Goal: Ask a question: Seek information or help from site administrators or community

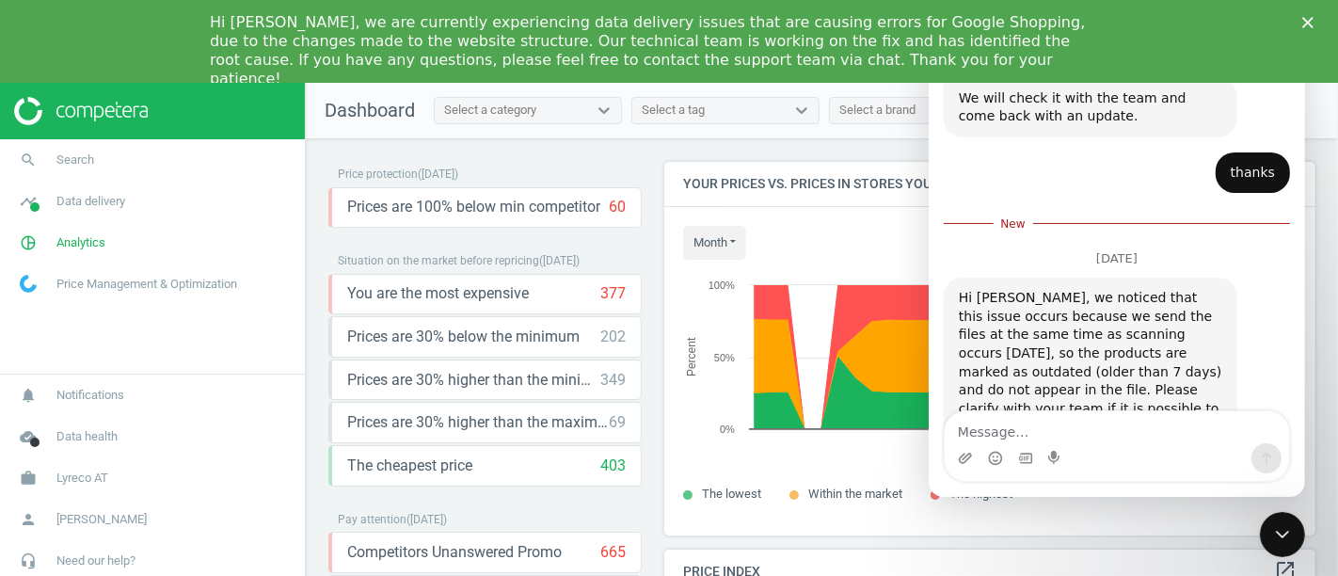
click at [1031, 421] on textarea "Message…" at bounding box center [1116, 427] width 344 height 32
click at [971, 433] on textarea "Message…" at bounding box center [1116, 427] width 344 height 32
type textarea "i will contact team, thanks:)"
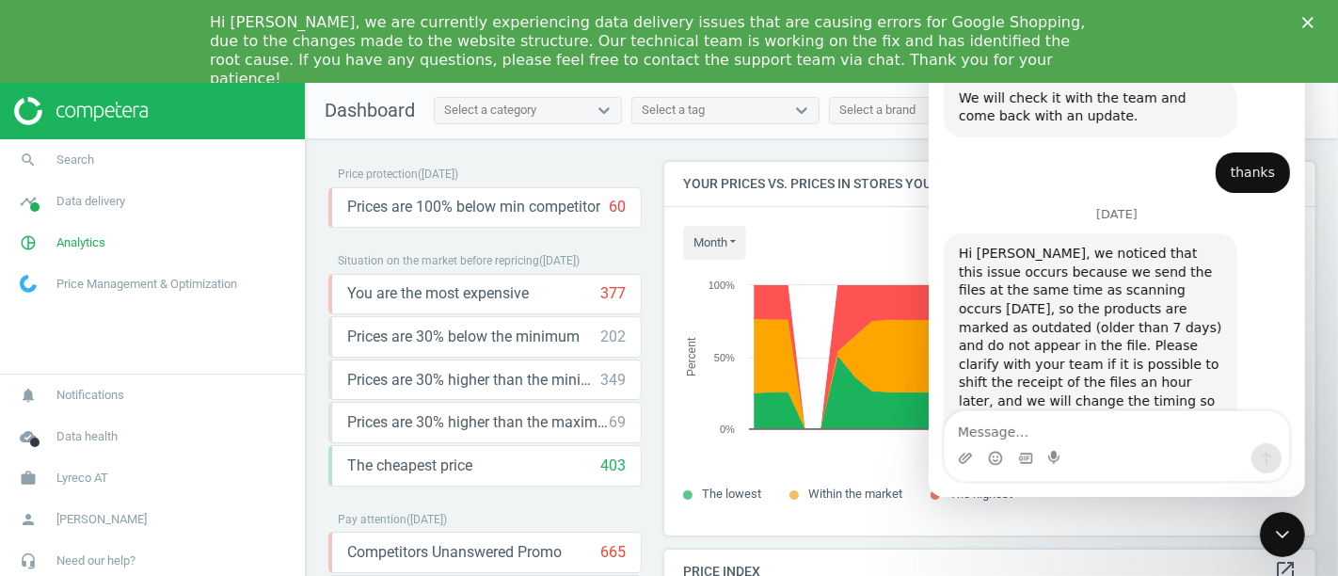
scroll to position [760, 0]
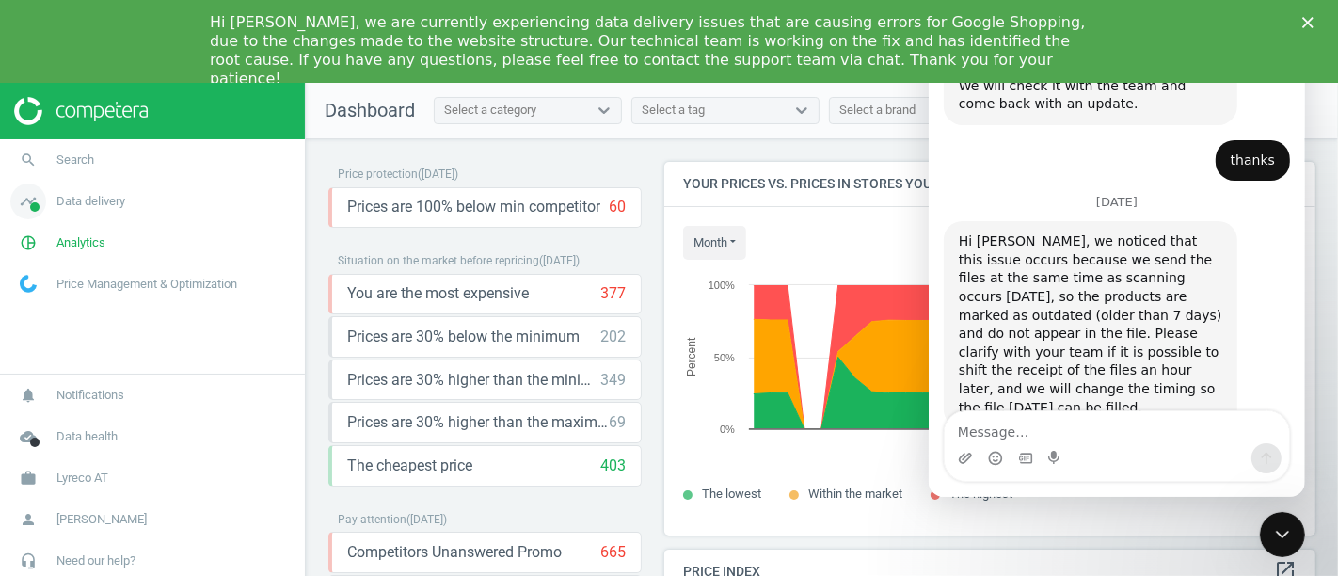
click at [91, 203] on span "Data delivery" at bounding box center [90, 201] width 69 height 17
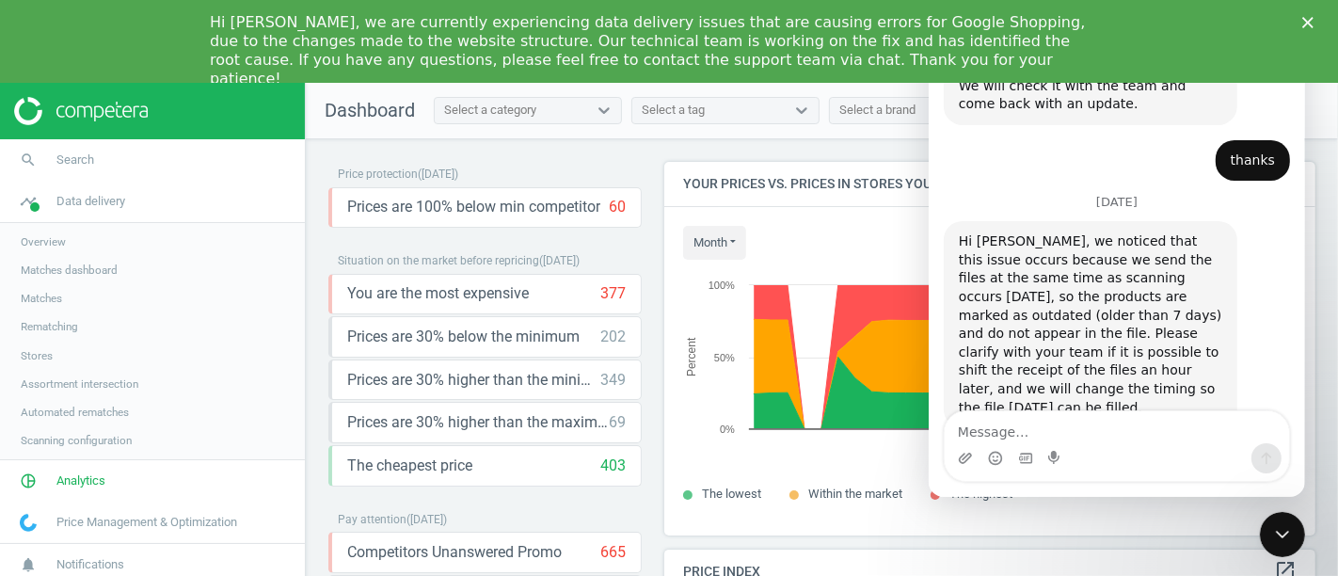
click at [84, 445] on span "Scanning configuration" at bounding box center [76, 440] width 111 height 15
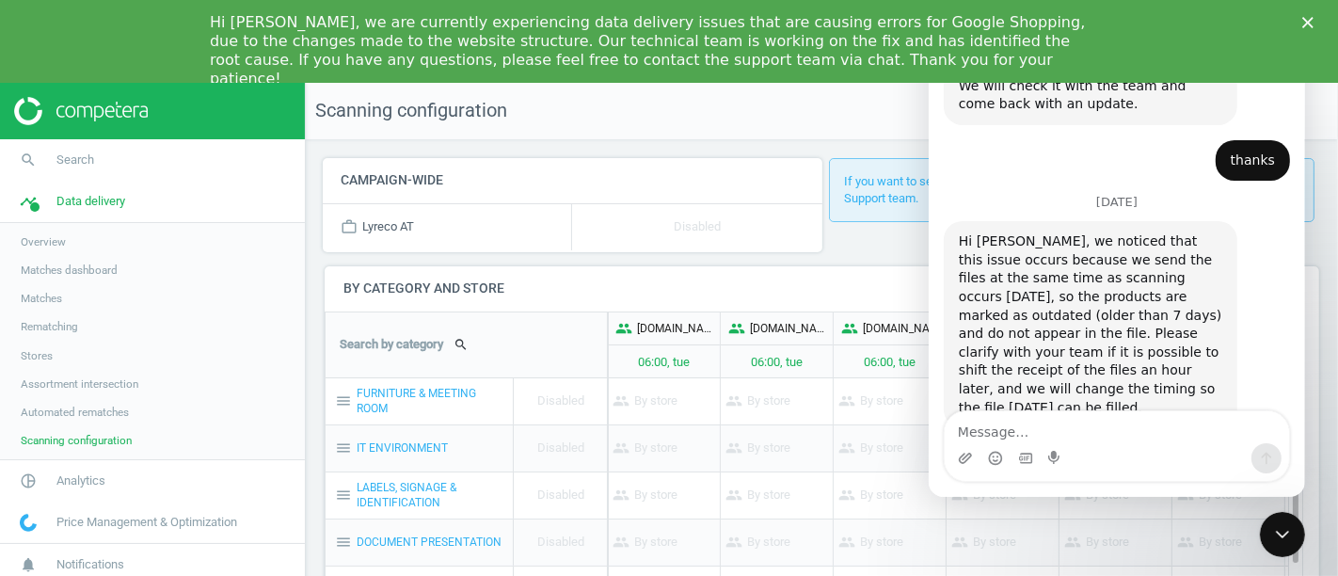
click at [1300, 17] on div "Hi [PERSON_NAME], we are currently experiencing data delivery issues that are c…" at bounding box center [669, 51] width 1338 height 87
click at [1304, 24] on icon "Close" at bounding box center [1308, 22] width 11 height 11
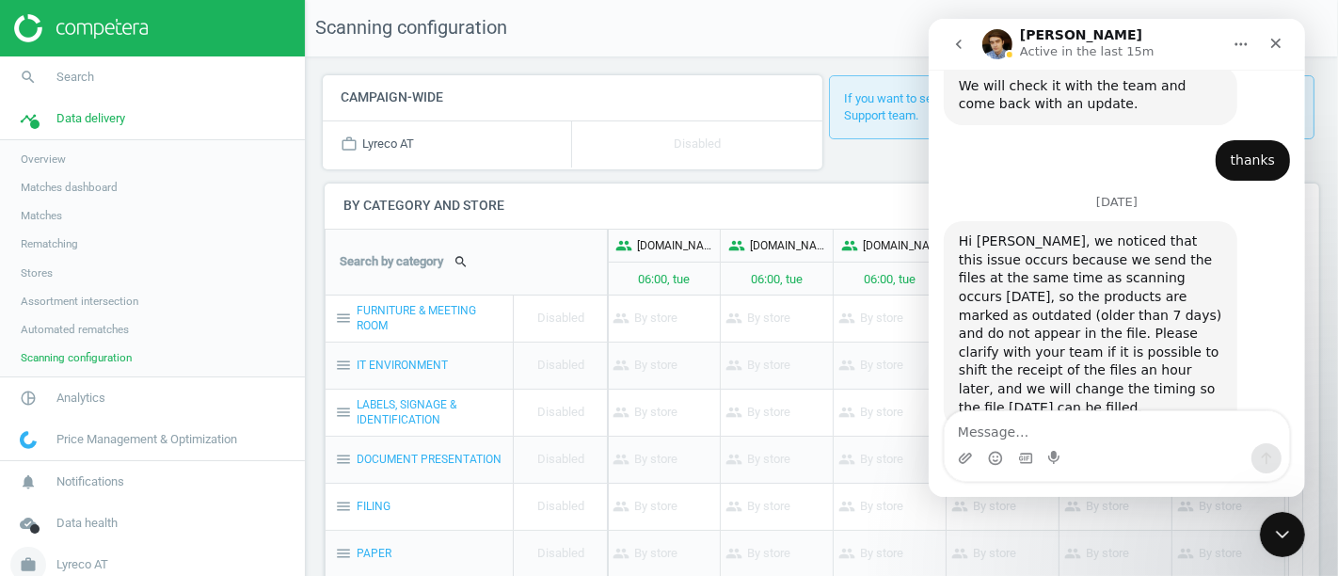
click at [84, 563] on span "Lyreco AT" at bounding box center [82, 564] width 52 height 17
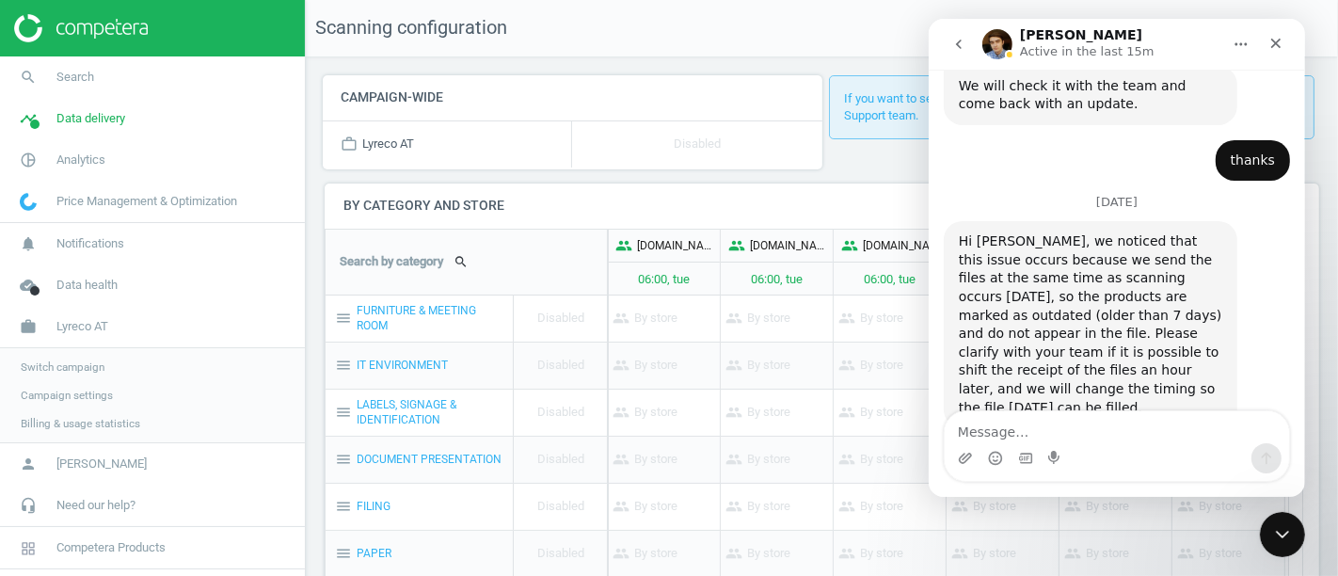
click at [75, 365] on span "Switch campaign" at bounding box center [63, 367] width 84 height 15
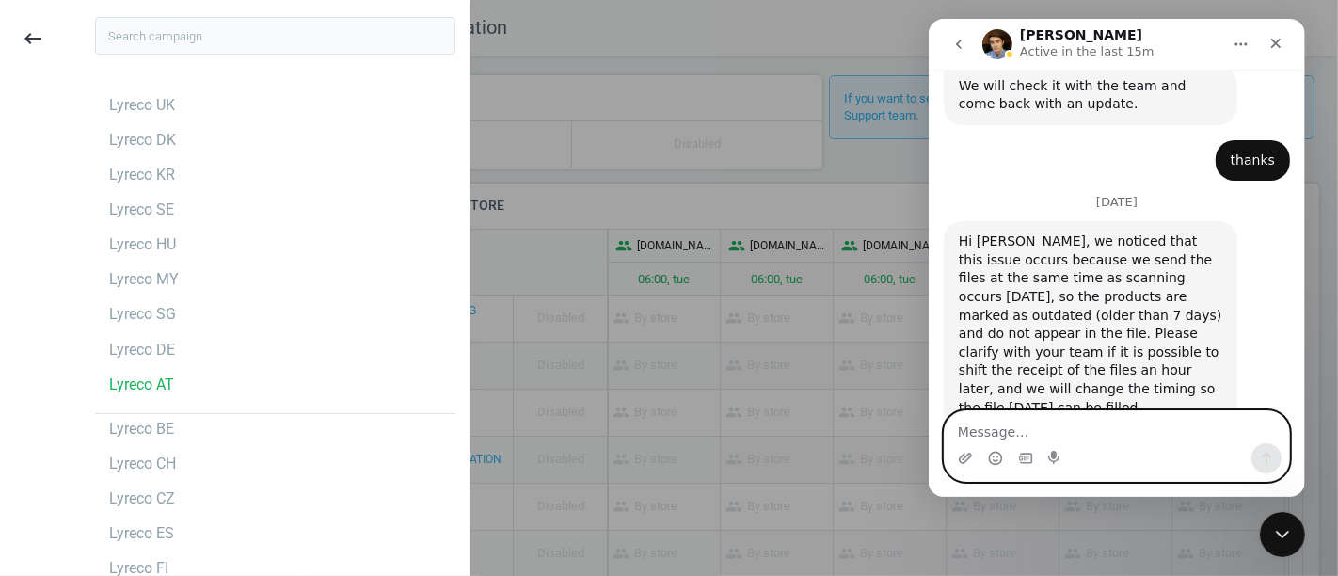
click at [1015, 431] on textarea "Message…" at bounding box center [1116, 427] width 344 height 32
type textarea "i"
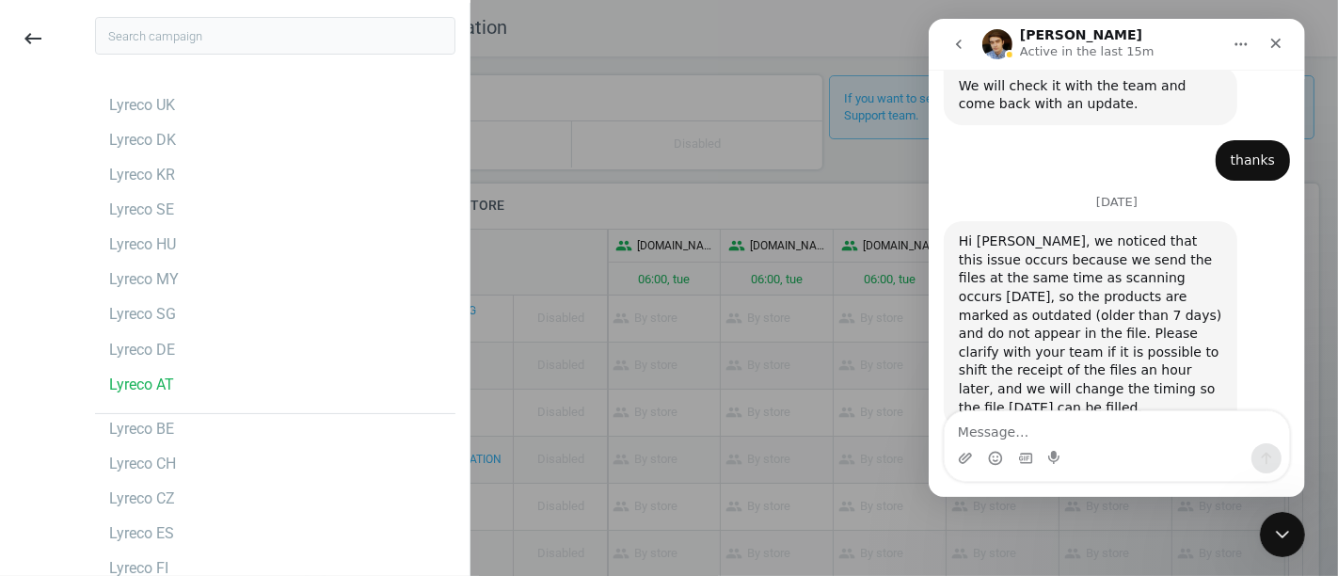
click at [963, 39] on icon "go back" at bounding box center [958, 44] width 15 height 15
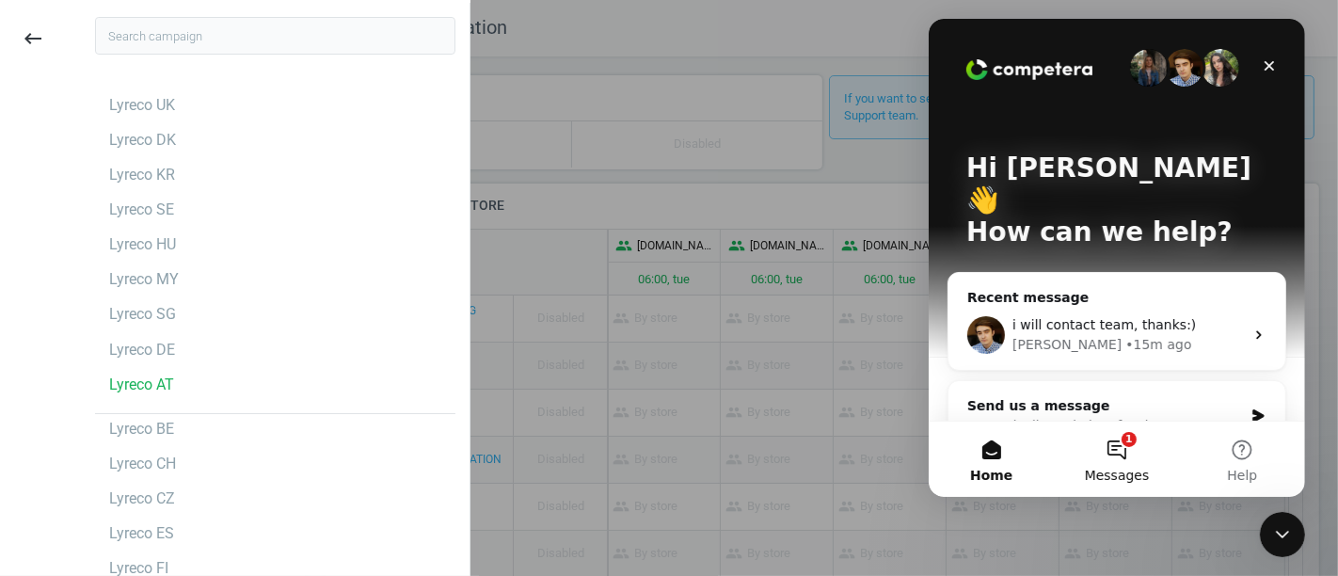
click at [1118, 462] on button "1 Messages" at bounding box center [1115, 459] width 125 height 75
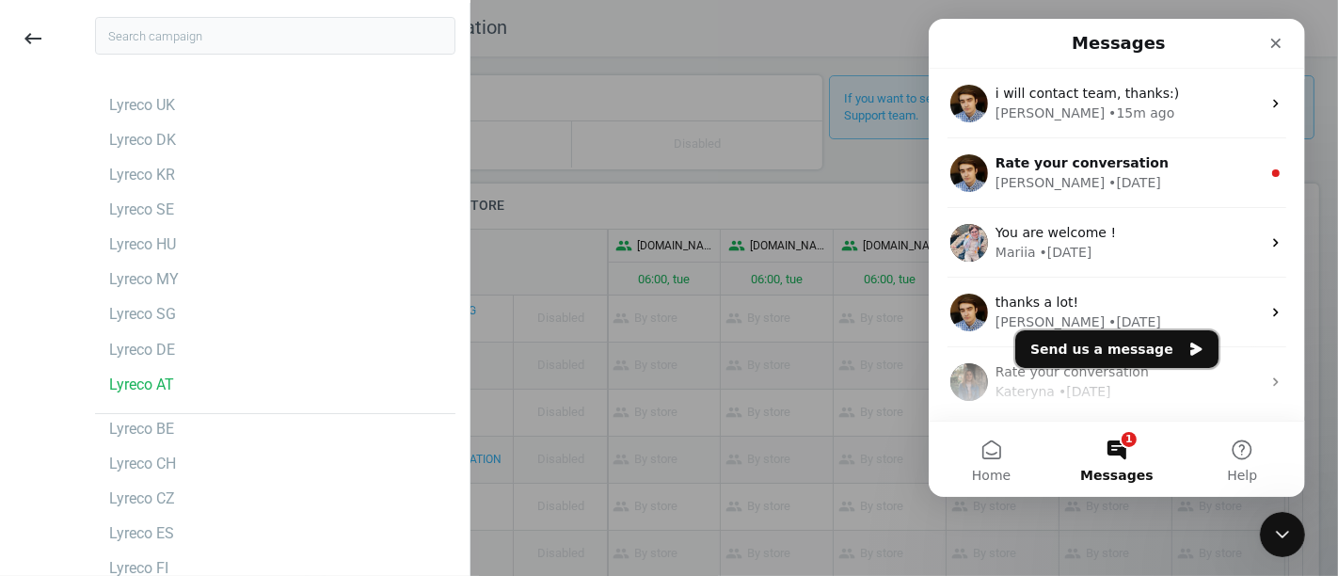
click at [1130, 344] on button "Send us a message" at bounding box center [1116, 349] width 203 height 38
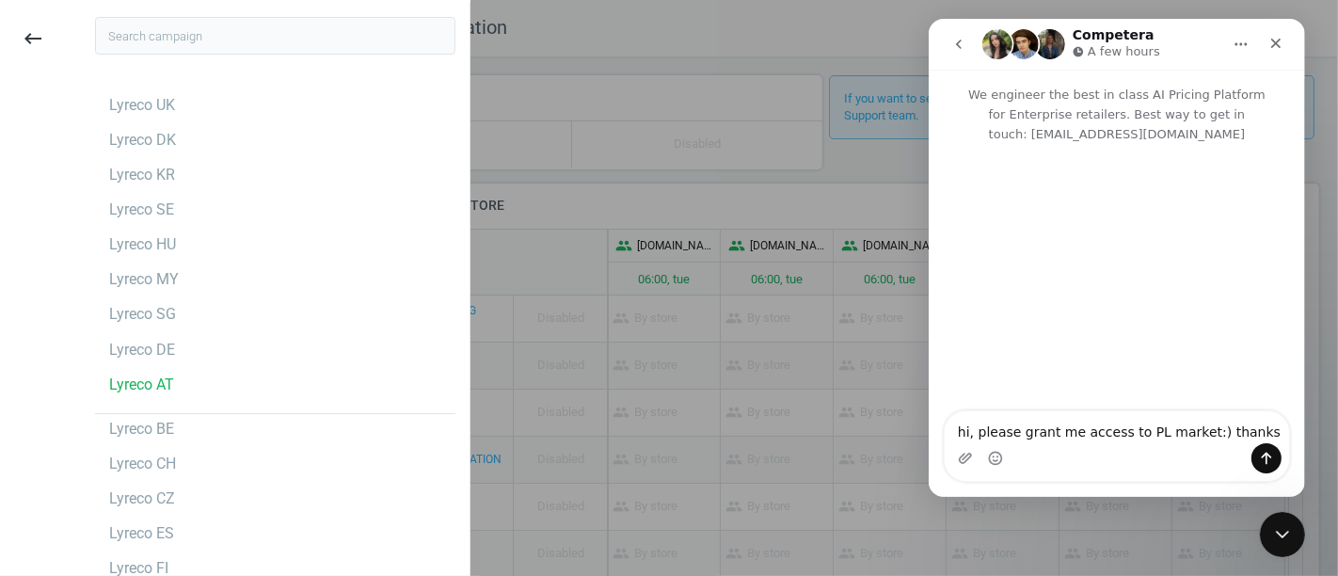
type textarea "hi, please grant me access to PL market:) thanks!"
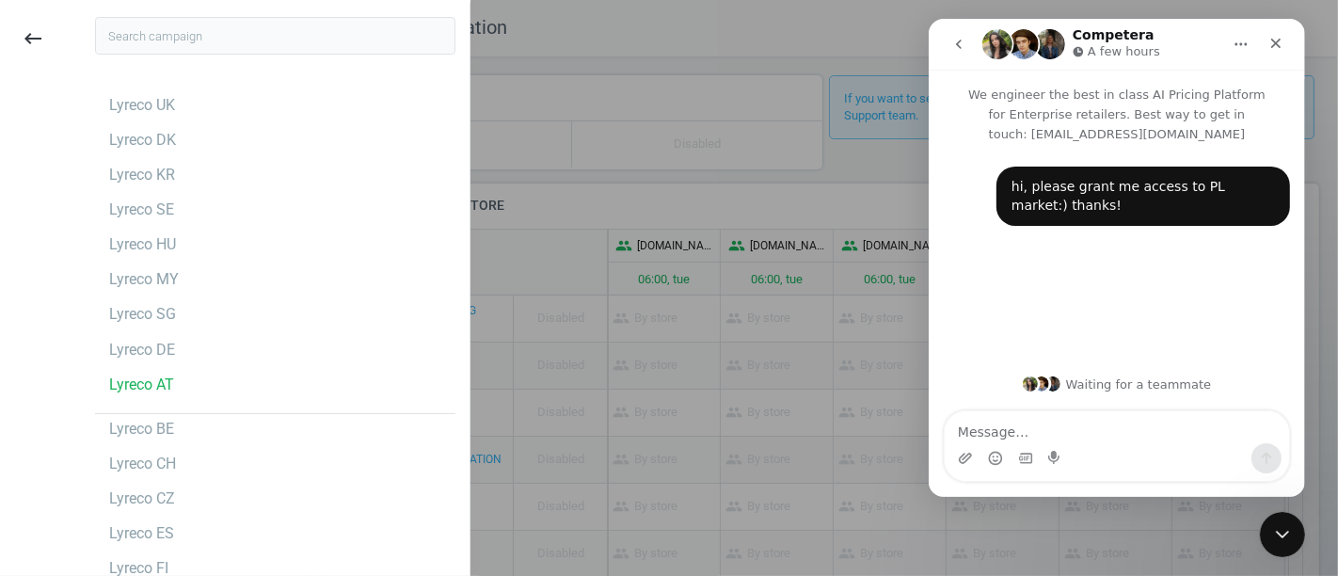
click at [736, 204] on div at bounding box center [669, 288] width 1338 height 576
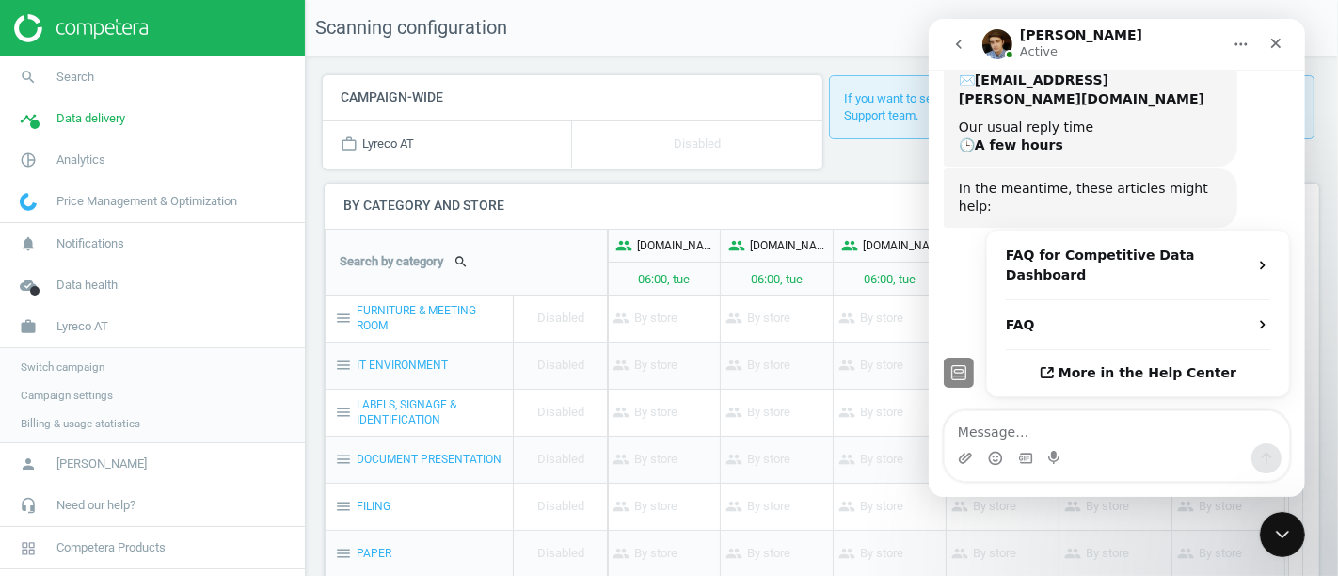
scroll to position [220, 0]
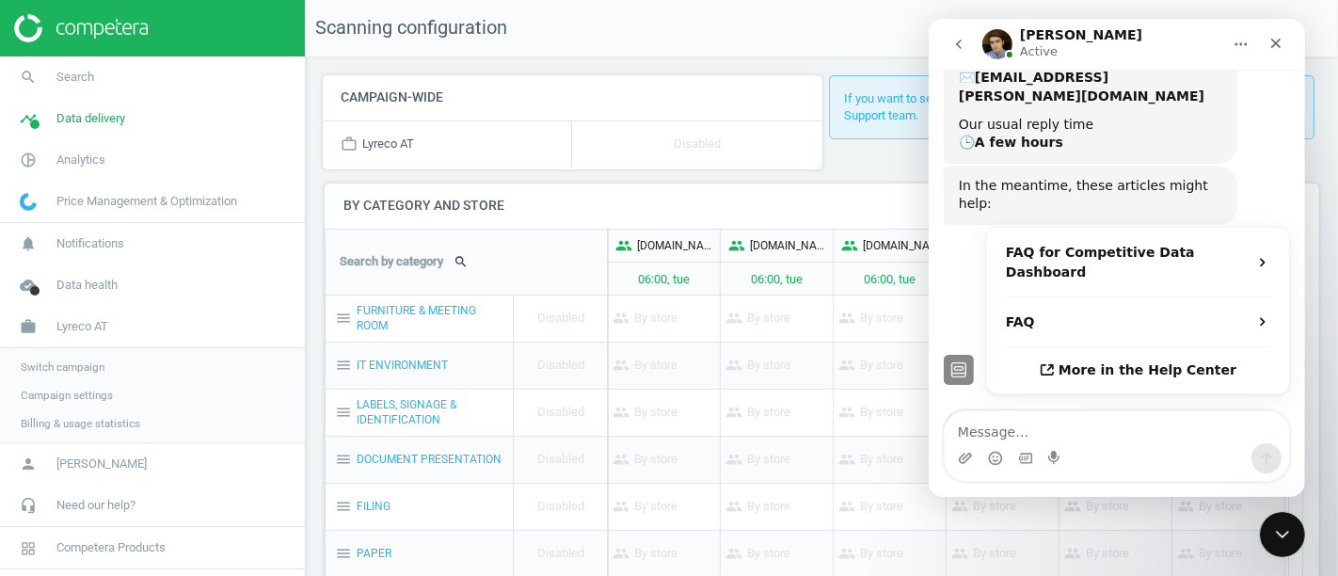
click at [948, 52] on button "go back" at bounding box center [958, 44] width 36 height 36
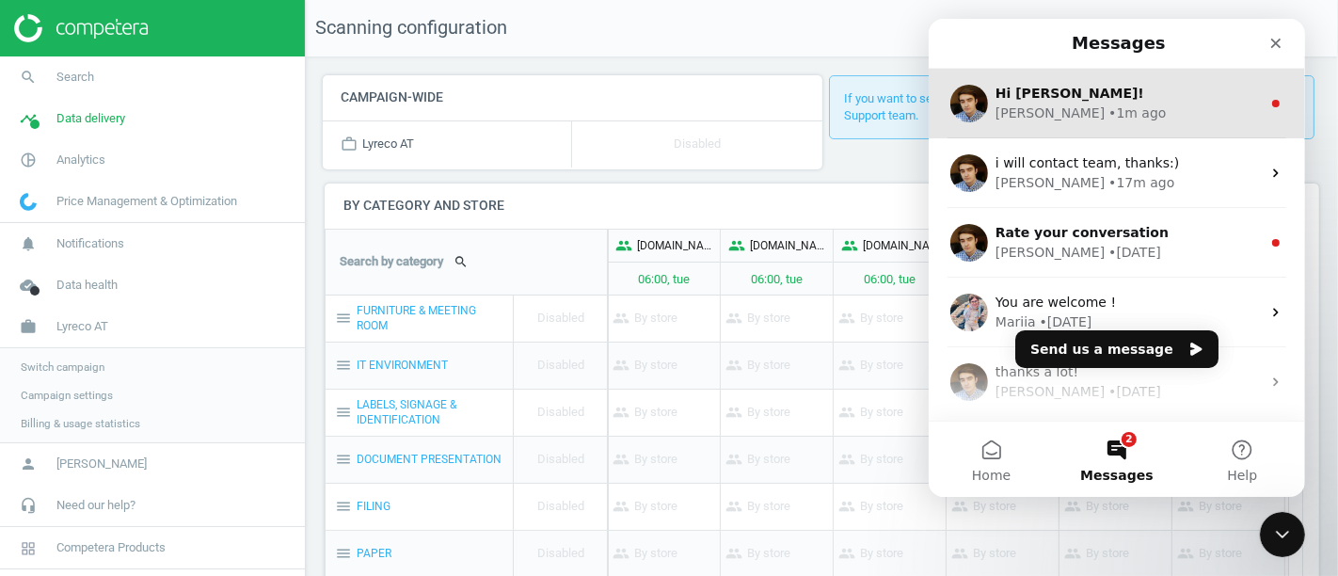
click at [1061, 98] on span "Hi [PERSON_NAME]!" at bounding box center [1069, 93] width 149 height 15
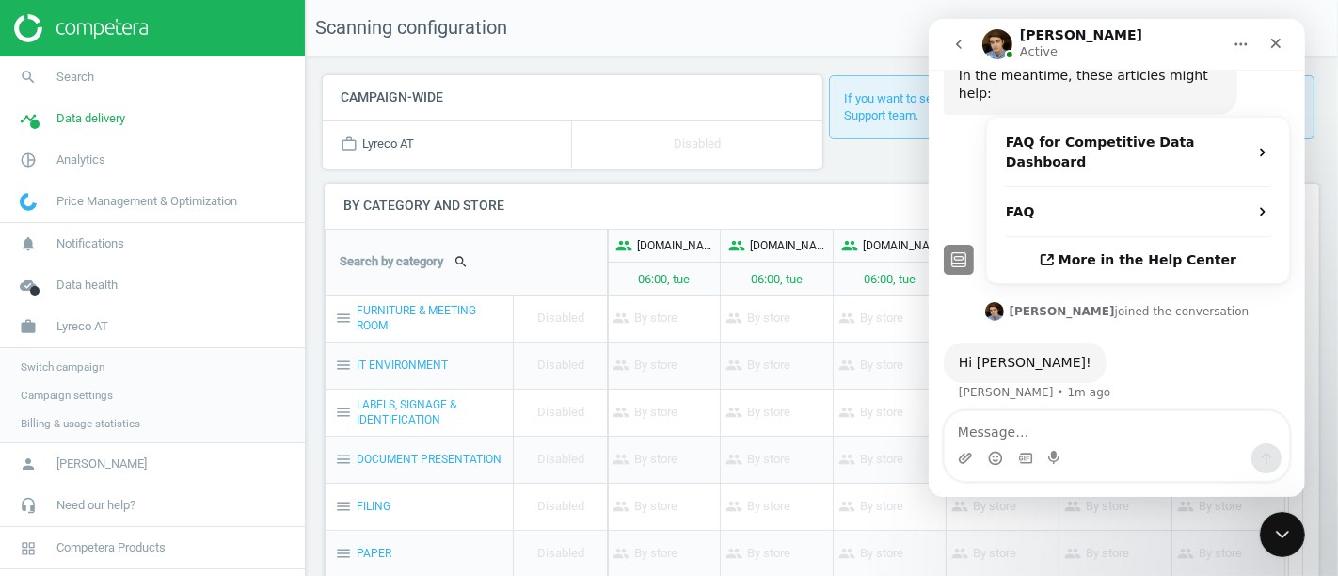
scroll to position [336, 0]
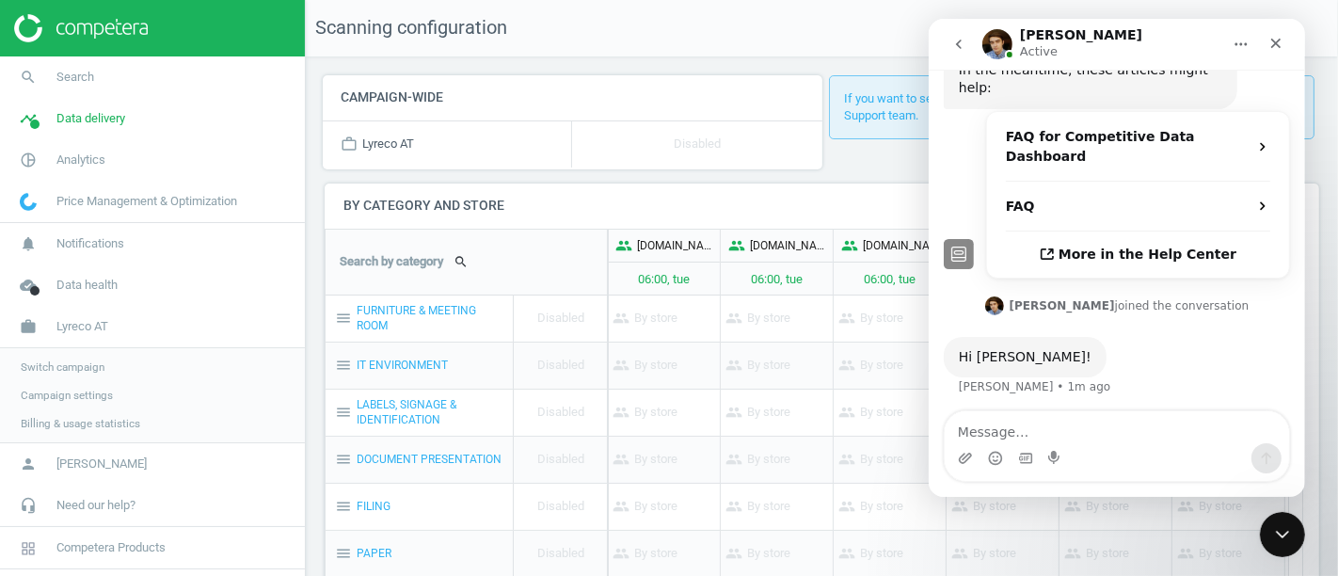
click at [1038, 426] on textarea "Message…" at bounding box center [1116, 427] width 344 height 32
type textarea "and for [PERSON_NAME] as well"
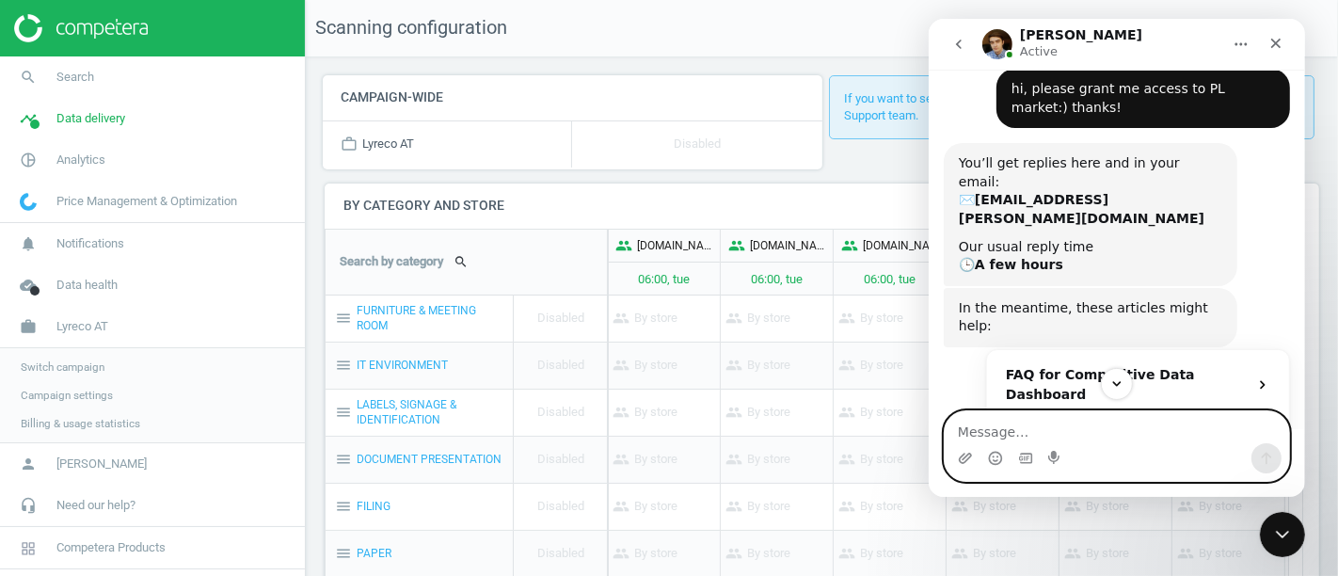
scroll to position [395, 0]
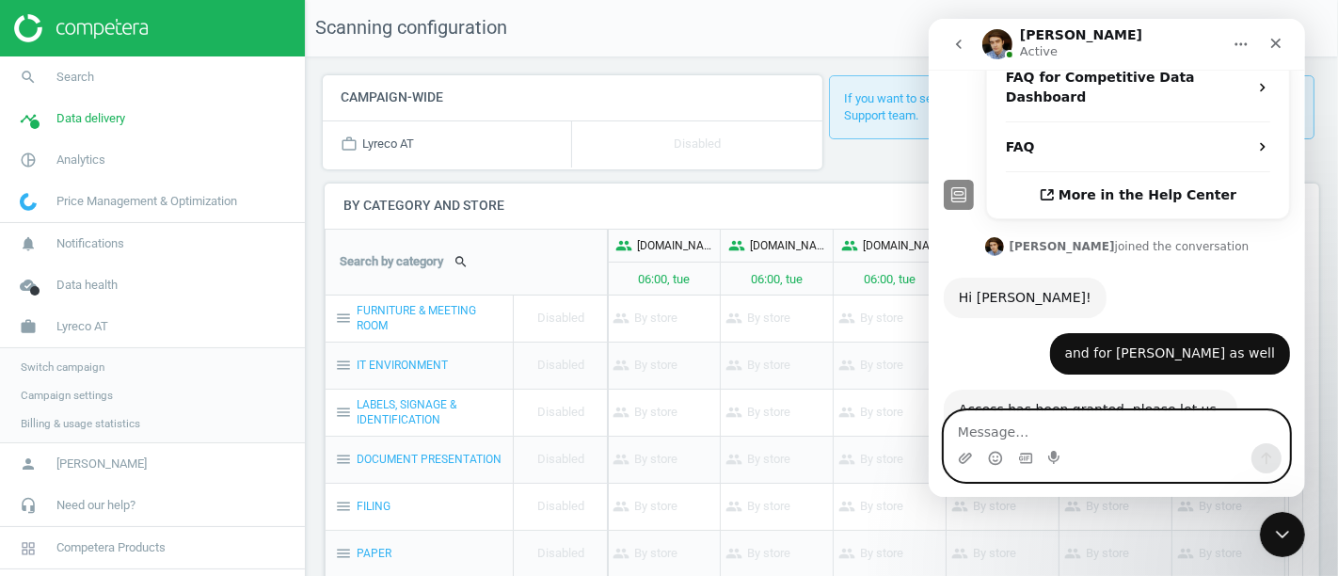
click at [1096, 415] on textarea "Message…" at bounding box center [1116, 427] width 344 height 32
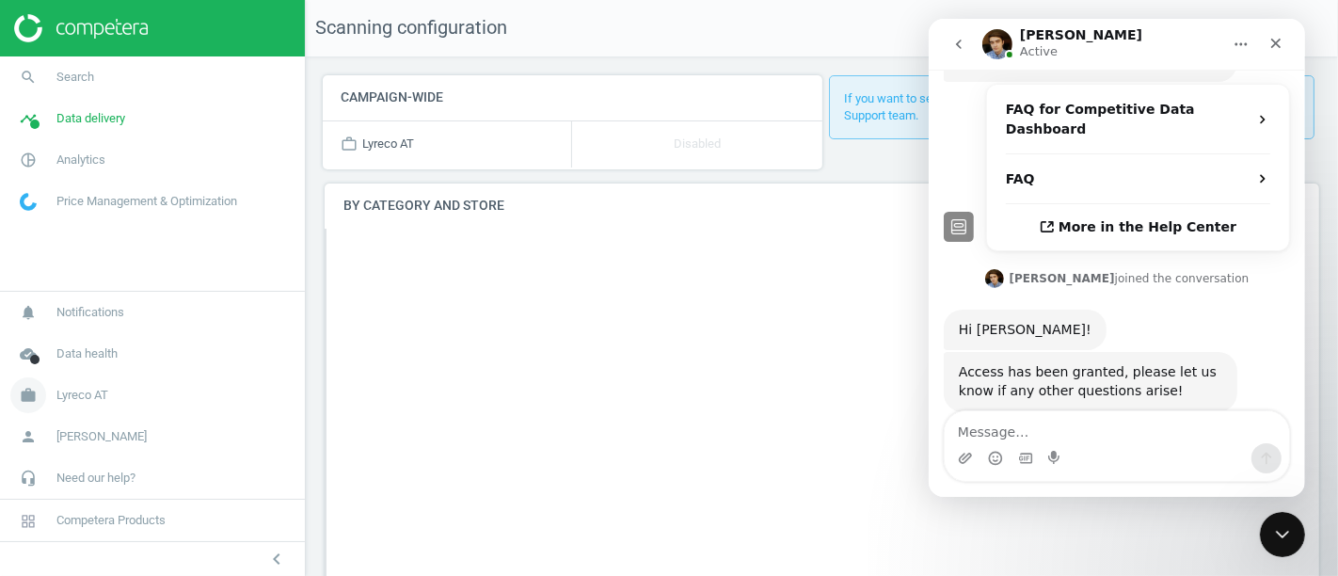
scroll to position [381, 0]
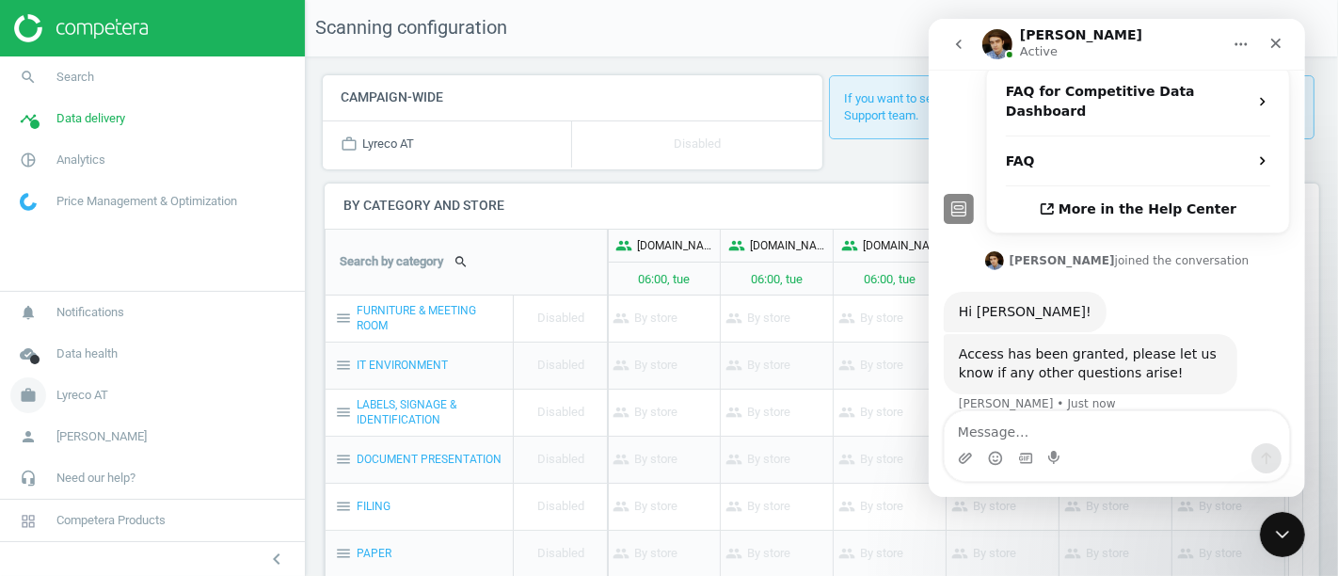
click at [75, 403] on span "Lyreco AT" at bounding box center [82, 395] width 52 height 17
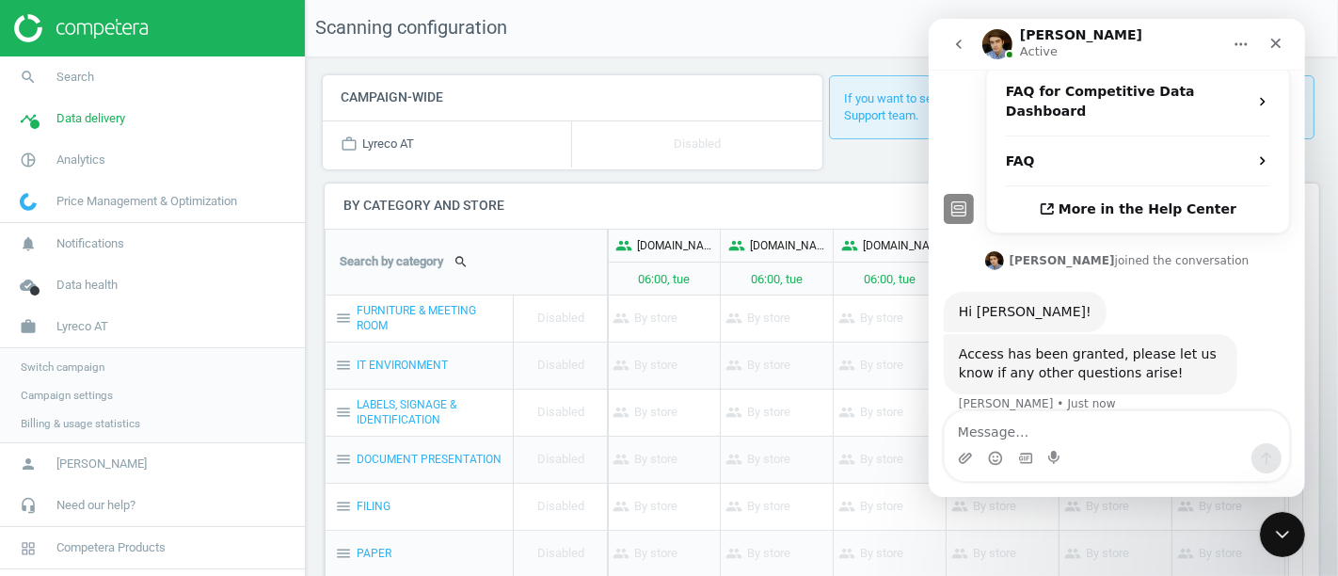
click at [82, 360] on span "Switch campaign" at bounding box center [63, 367] width 84 height 15
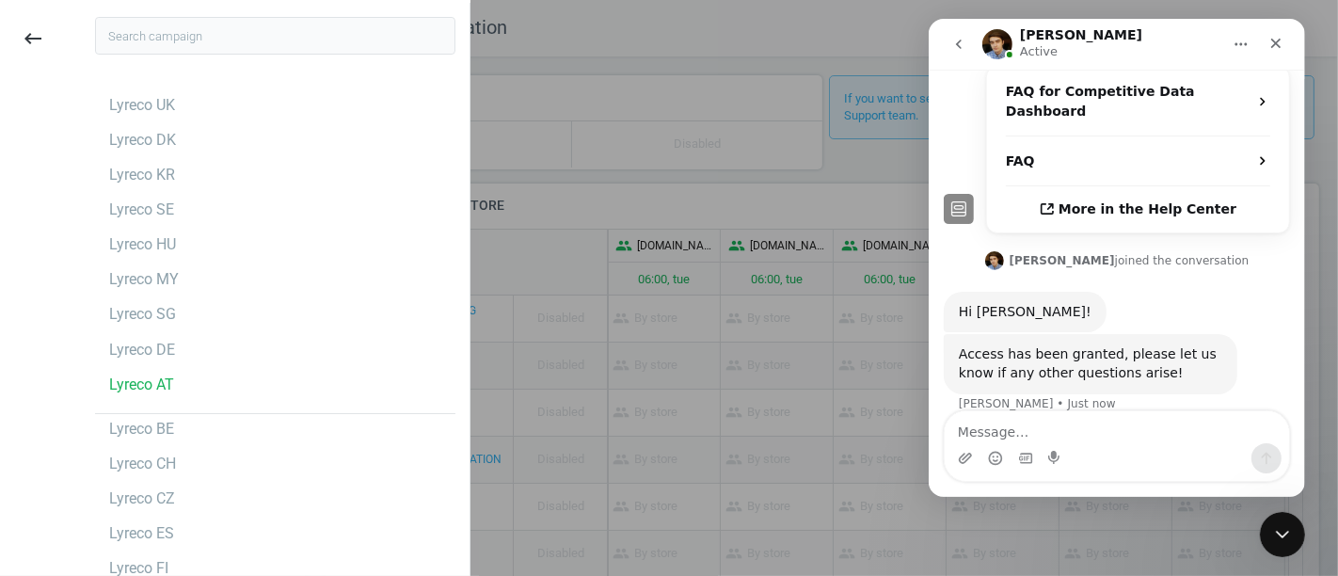
click at [214, 36] on input "text" at bounding box center [275, 36] width 360 height 38
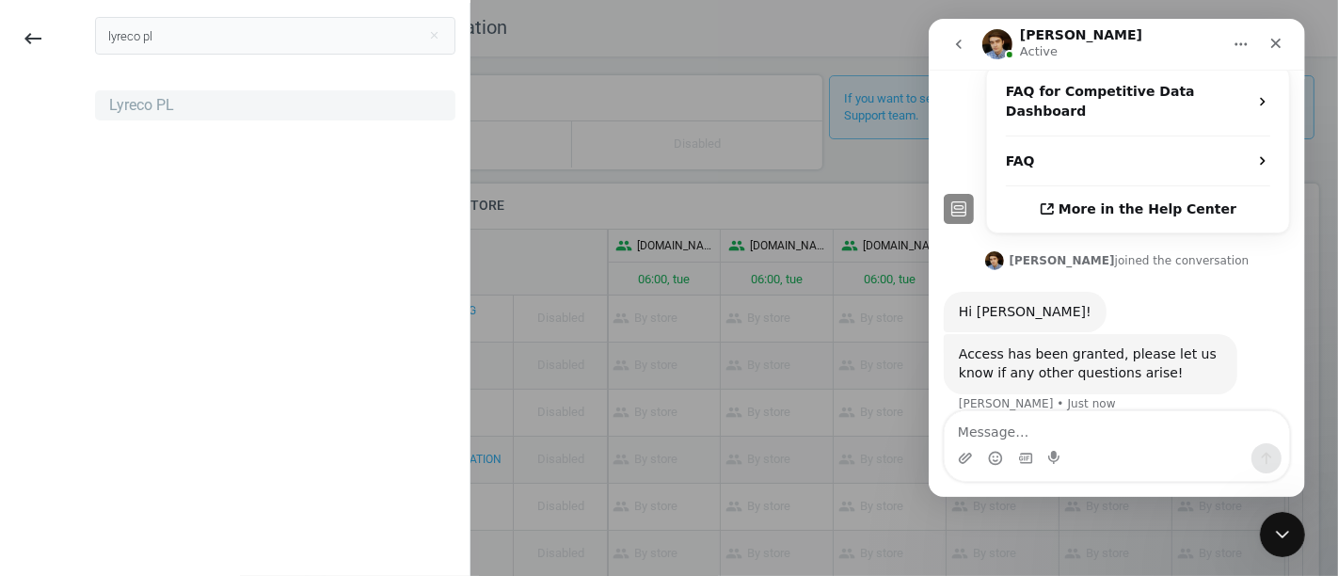
type input "lyreco pl"
click at [157, 97] on div "Lyreco PL" at bounding box center [141, 105] width 65 height 21
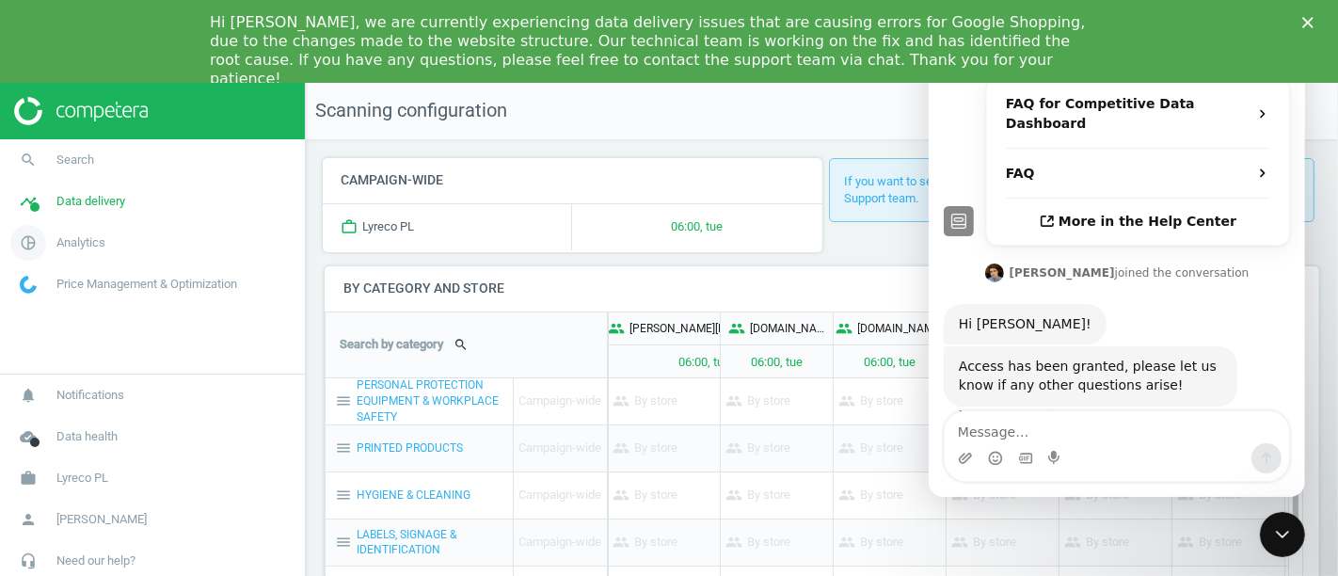
scroll to position [381, 0]
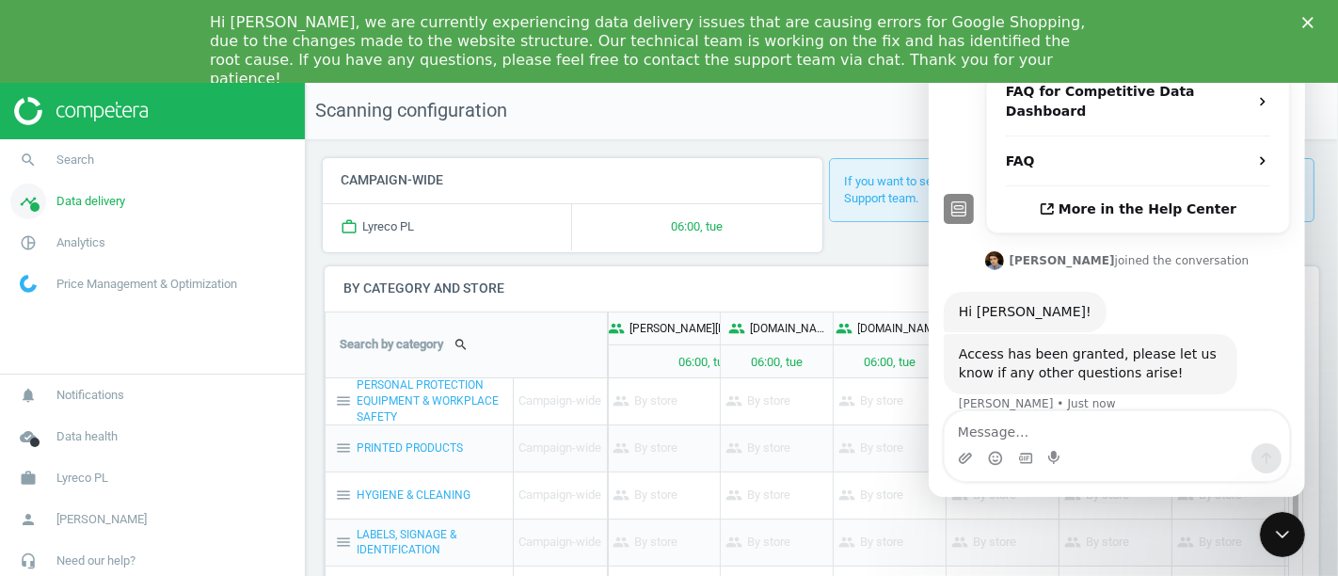
click at [82, 203] on span "Data delivery" at bounding box center [90, 201] width 69 height 17
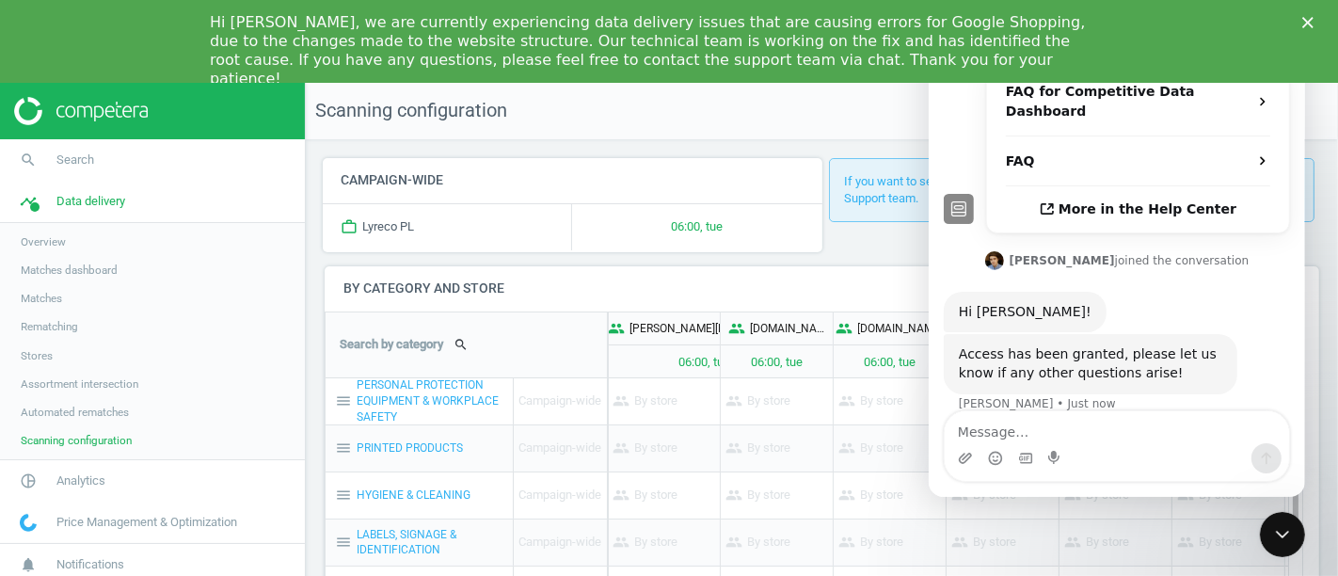
click at [69, 439] on span "Scanning configuration" at bounding box center [76, 440] width 111 height 15
click at [1305, 25] on polygon "Close" at bounding box center [1308, 22] width 11 height 11
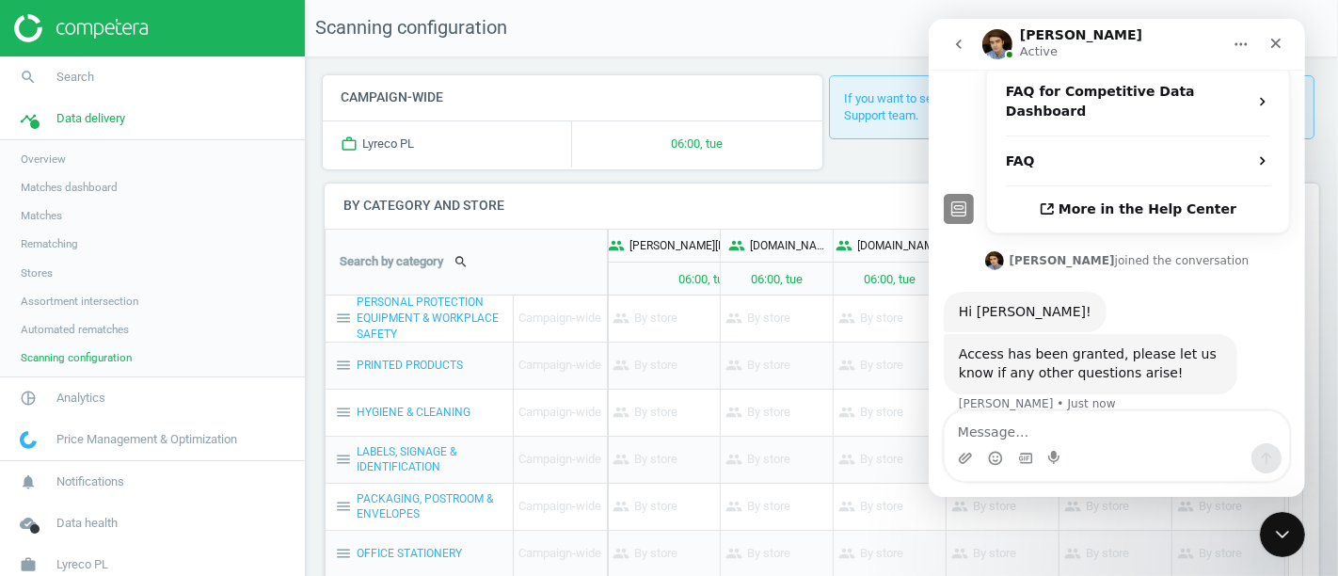
click at [962, 45] on icon "go back" at bounding box center [958, 44] width 15 height 15
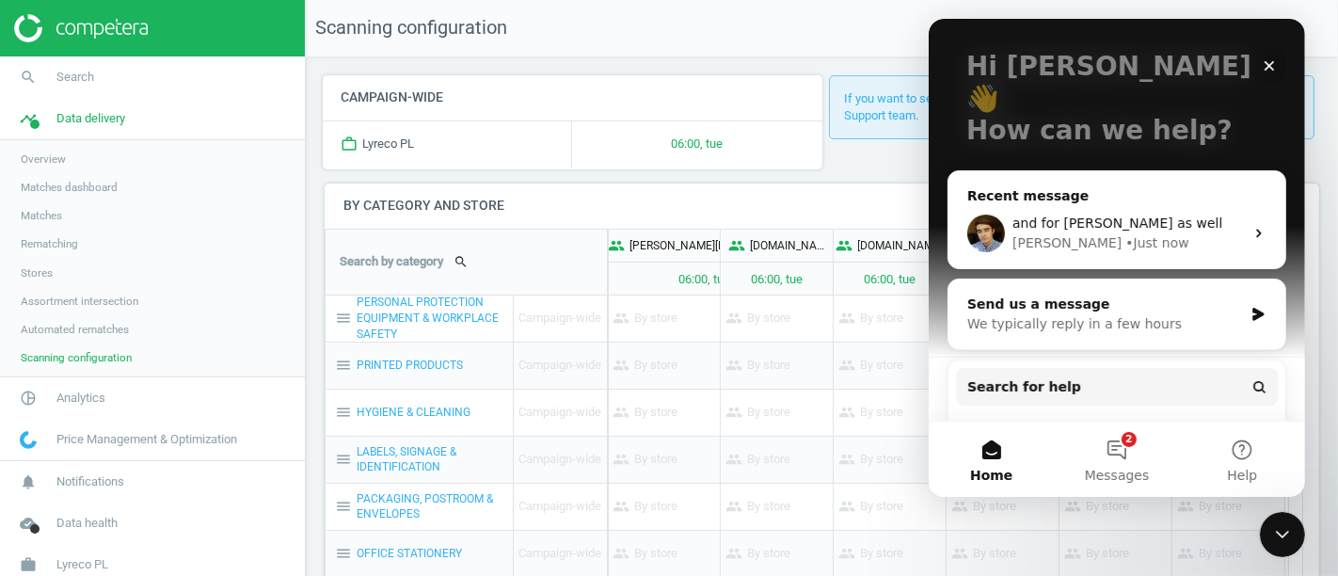
scroll to position [123, 0]
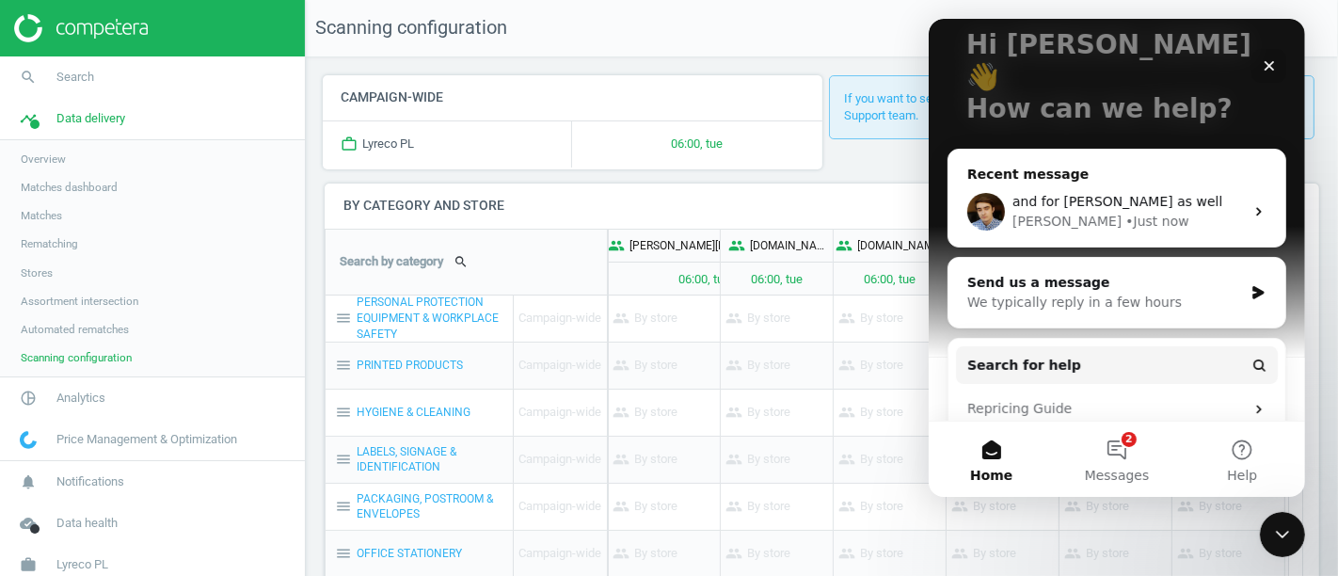
click at [1111, 212] on div "[PERSON_NAME] • Just now" at bounding box center [1128, 222] width 232 height 20
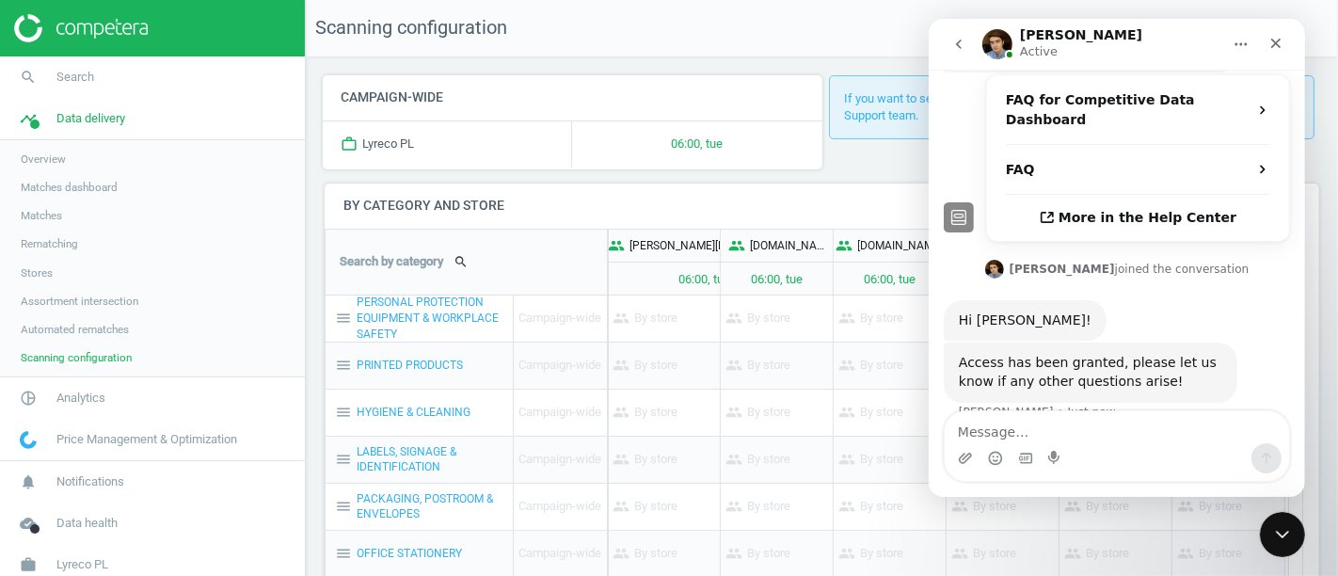
scroll to position [381, 0]
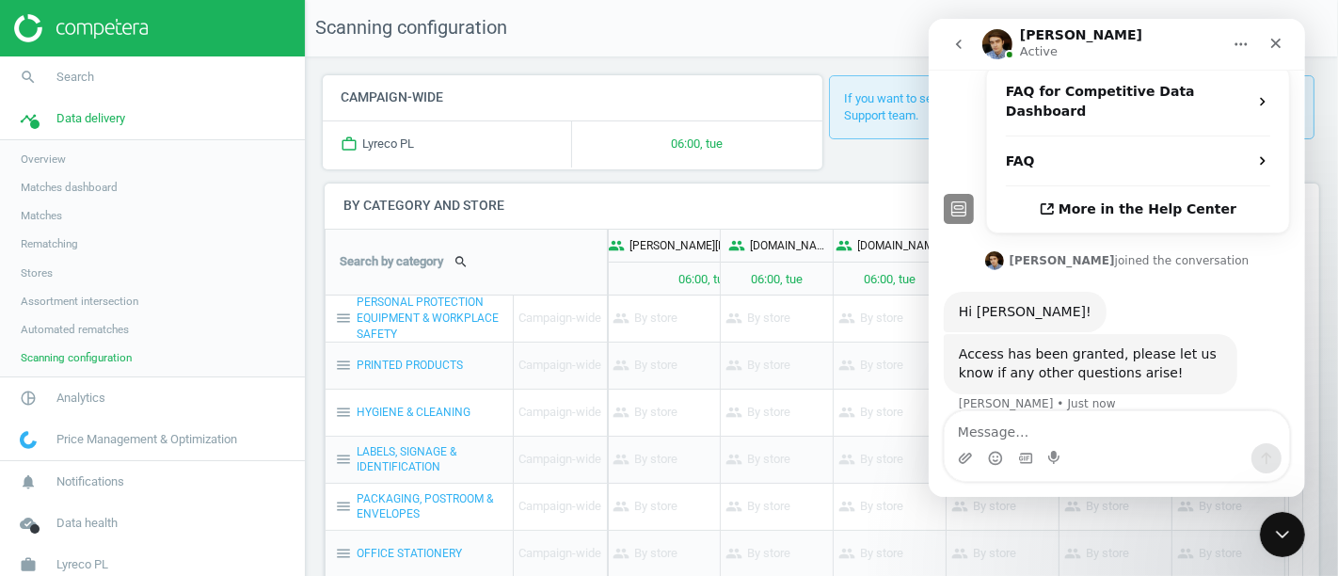
click at [955, 46] on icon "go back" at bounding box center [958, 44] width 15 height 15
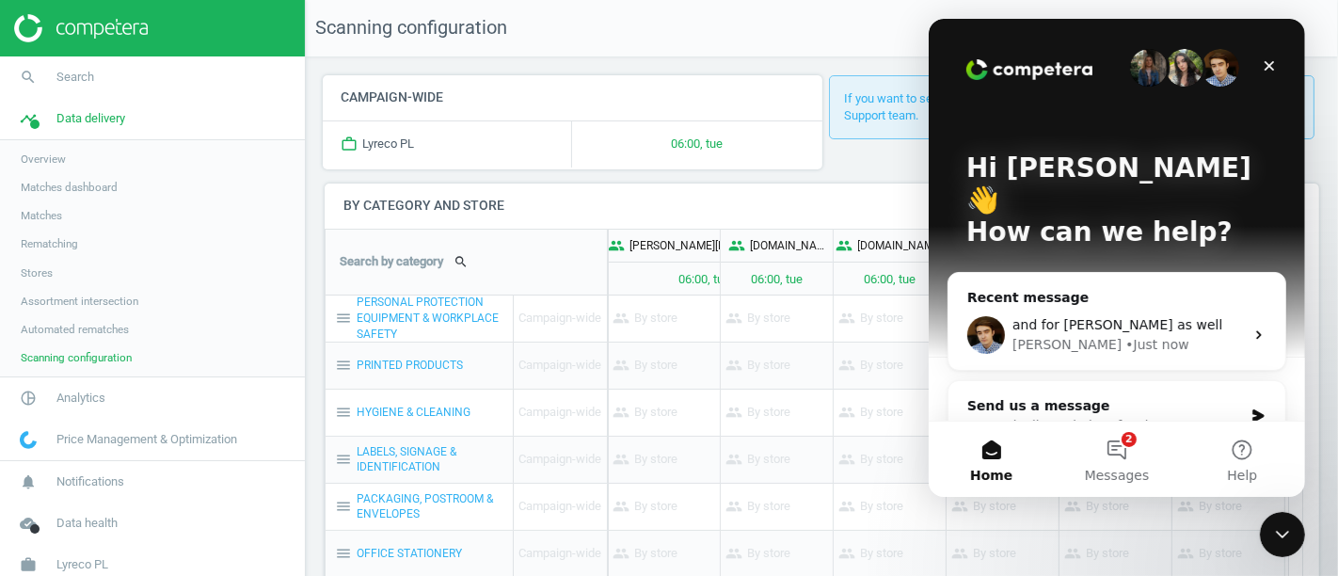
scroll to position [0, 0]
click at [1112, 434] on button "2 Messages" at bounding box center [1115, 459] width 125 height 75
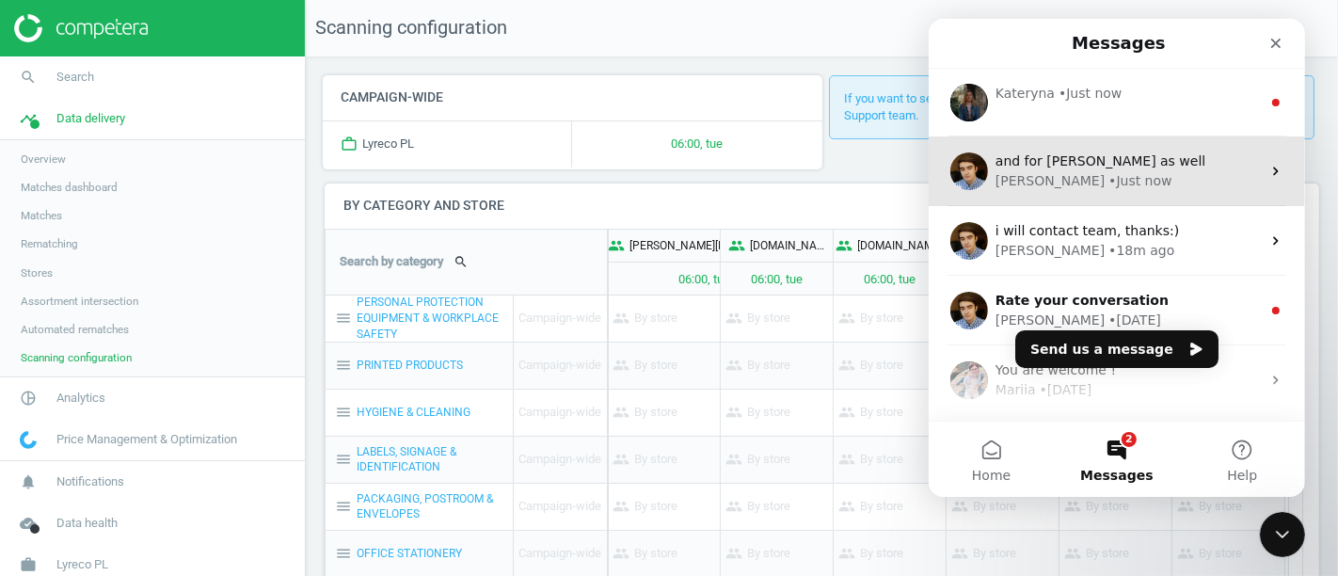
click at [1099, 180] on div "[PERSON_NAME] • Just now" at bounding box center [1127, 181] width 265 height 20
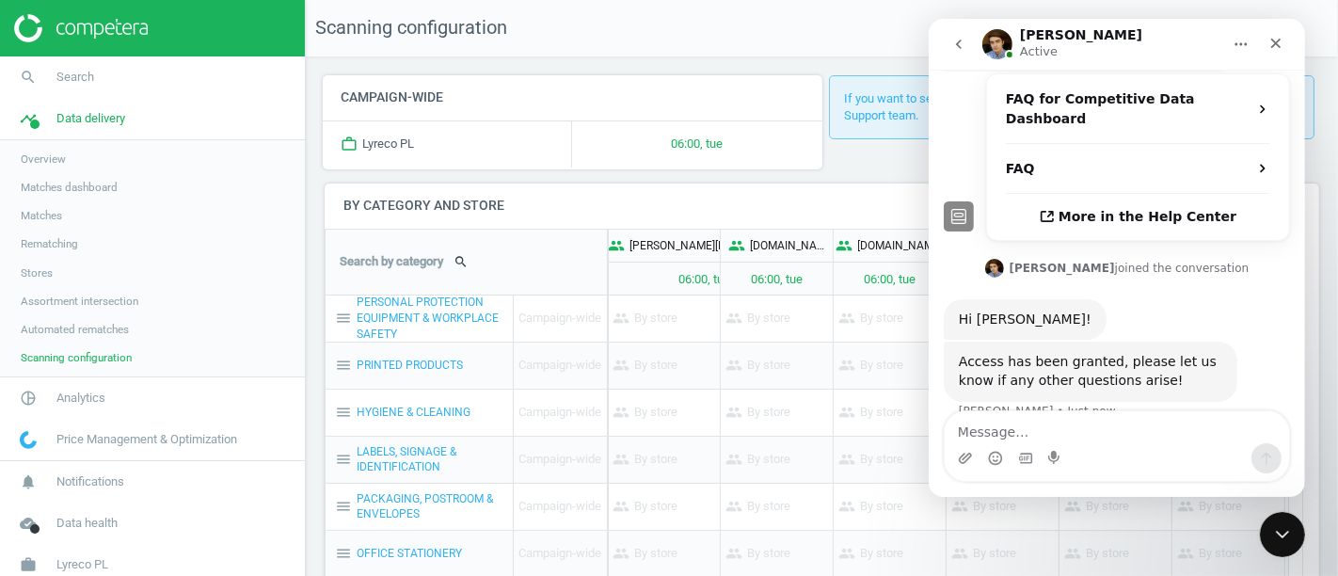
scroll to position [381, 0]
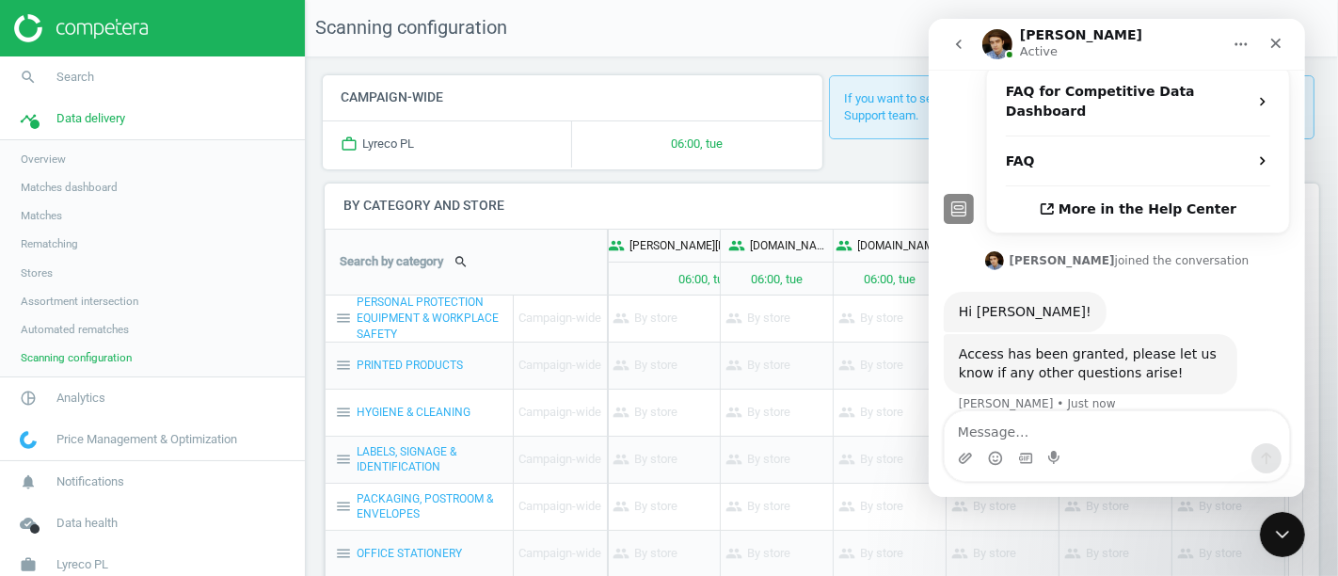
click at [958, 55] on button "go back" at bounding box center [958, 44] width 36 height 36
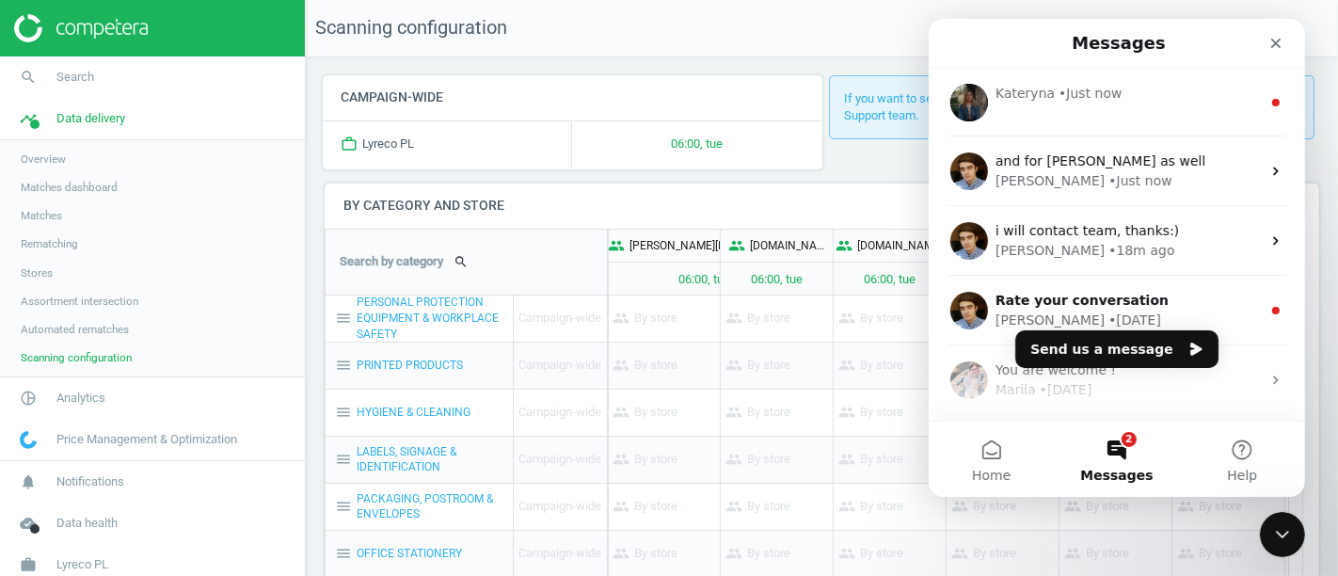
scroll to position [0, 0]
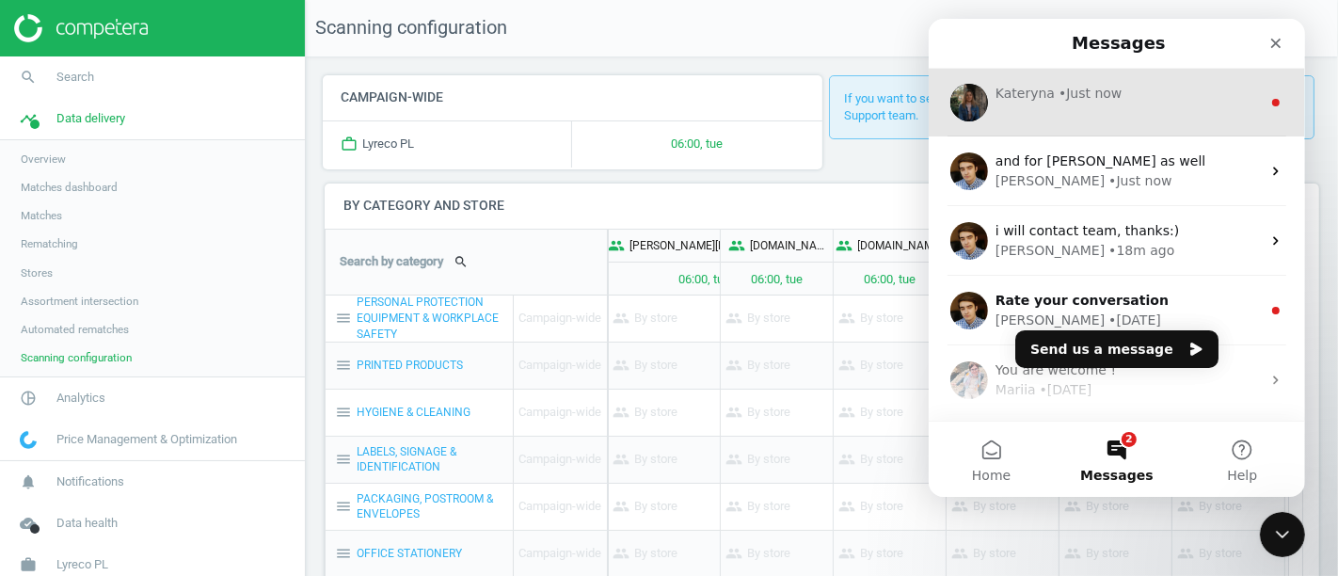
click at [1044, 118] on div "[PERSON_NAME] • Just now" at bounding box center [1116, 103] width 376 height 68
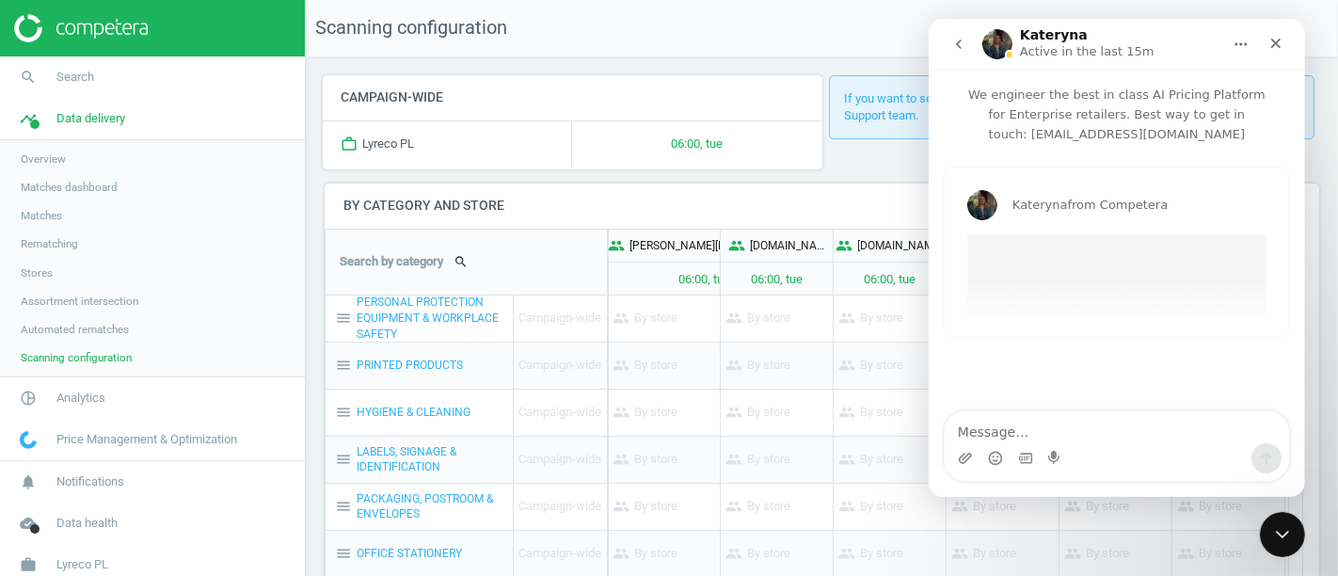
click at [956, 54] on button "go back" at bounding box center [958, 44] width 36 height 36
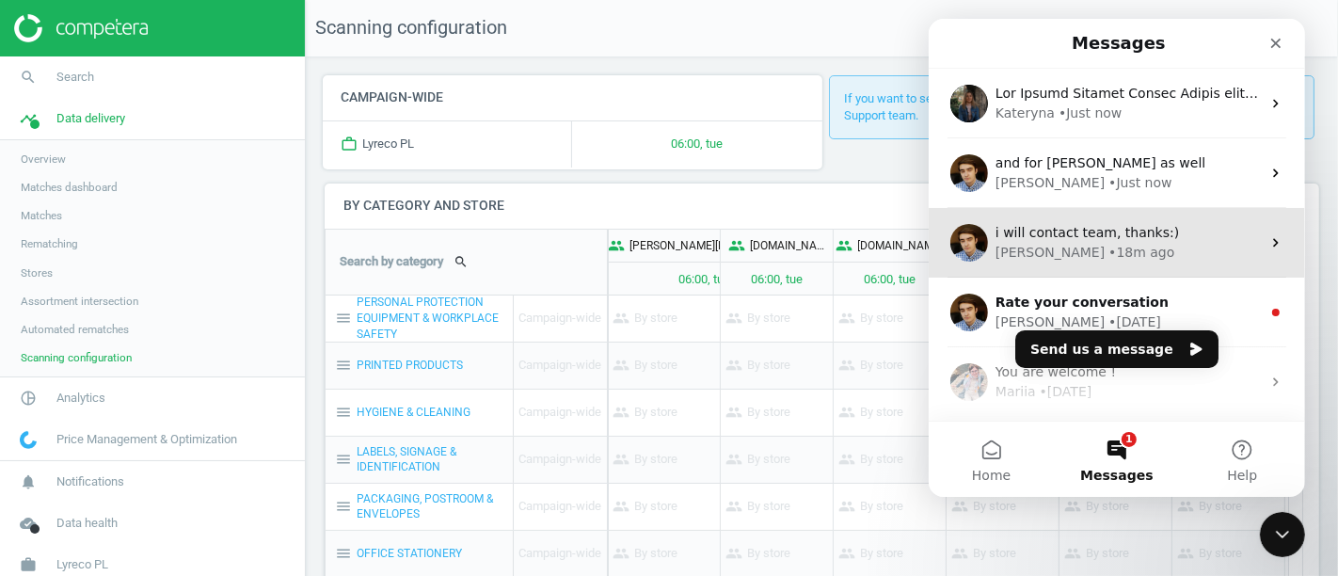
click at [1061, 232] on span "i will contact team, thanks:)" at bounding box center [1087, 232] width 184 height 15
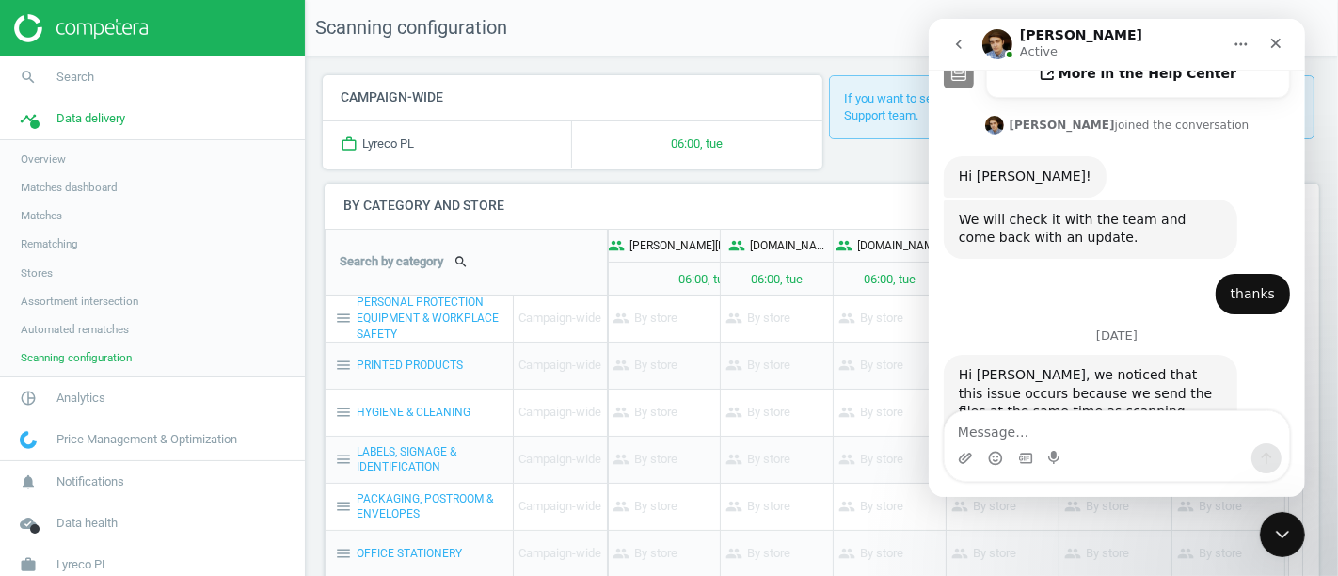
scroll to position [760, 0]
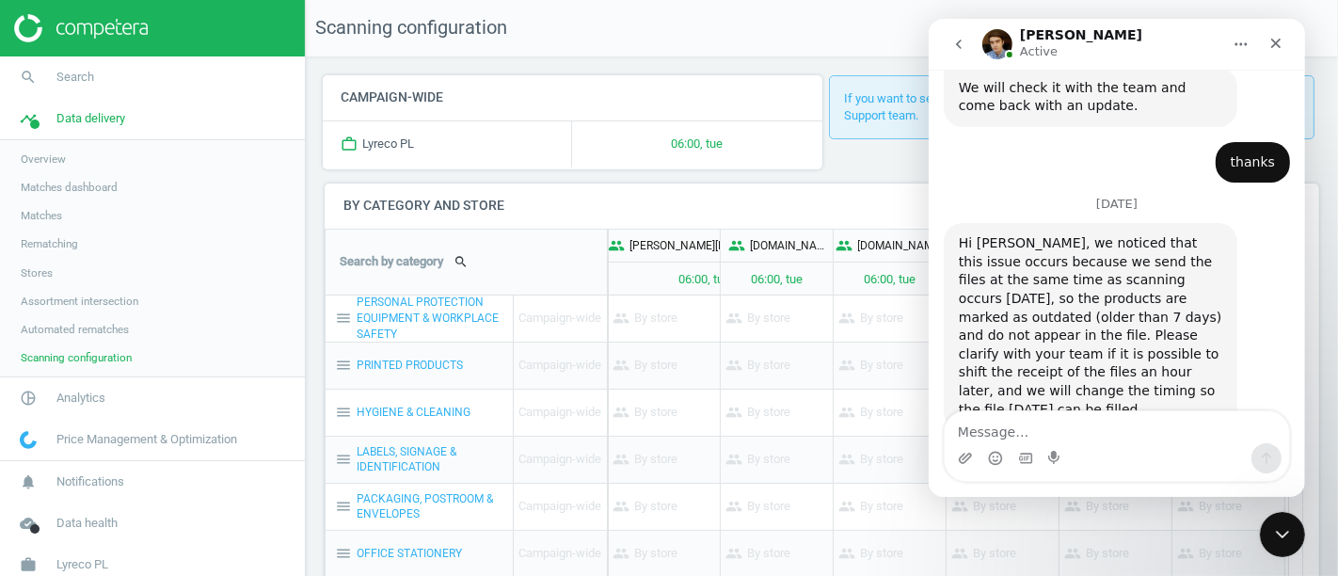
click at [998, 438] on textarea "Message…" at bounding box center [1116, 427] width 344 height 32
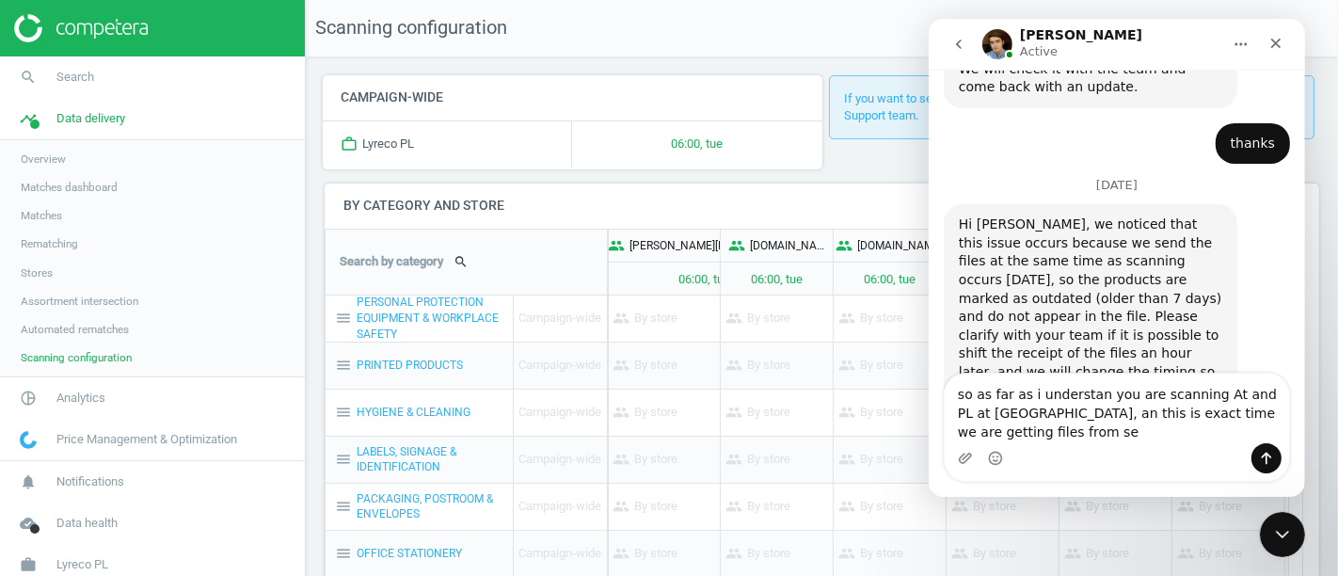
scroll to position [798, 0]
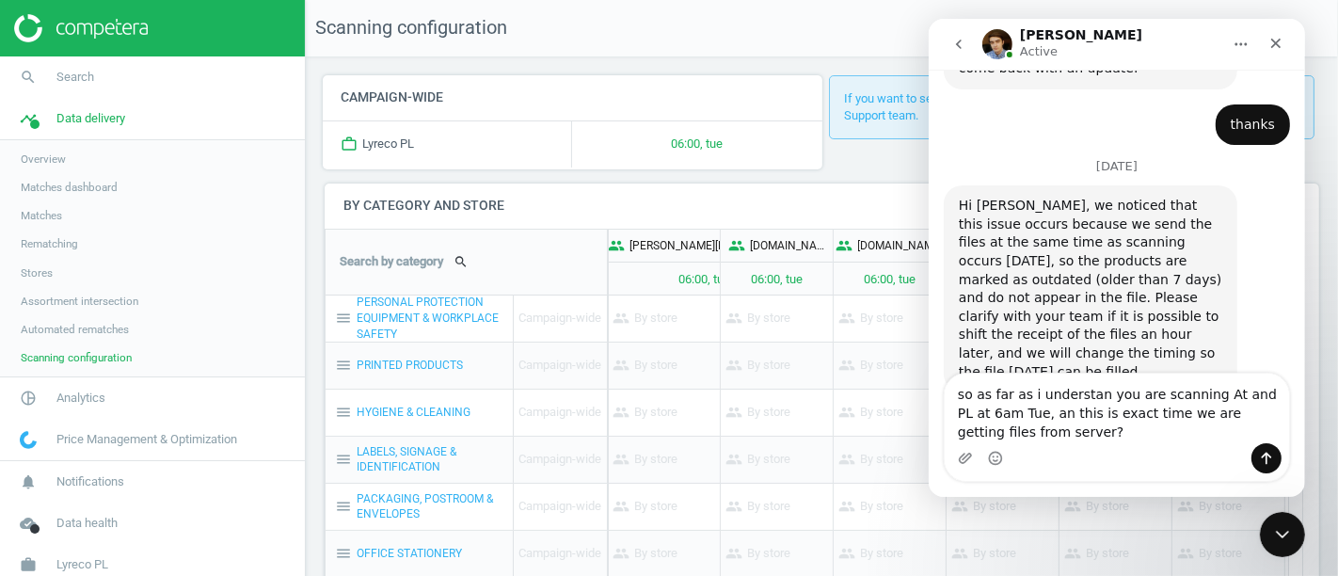
type textarea "so as far as i understan you are scanning At and PL at 6am Tue, an this is exac…"
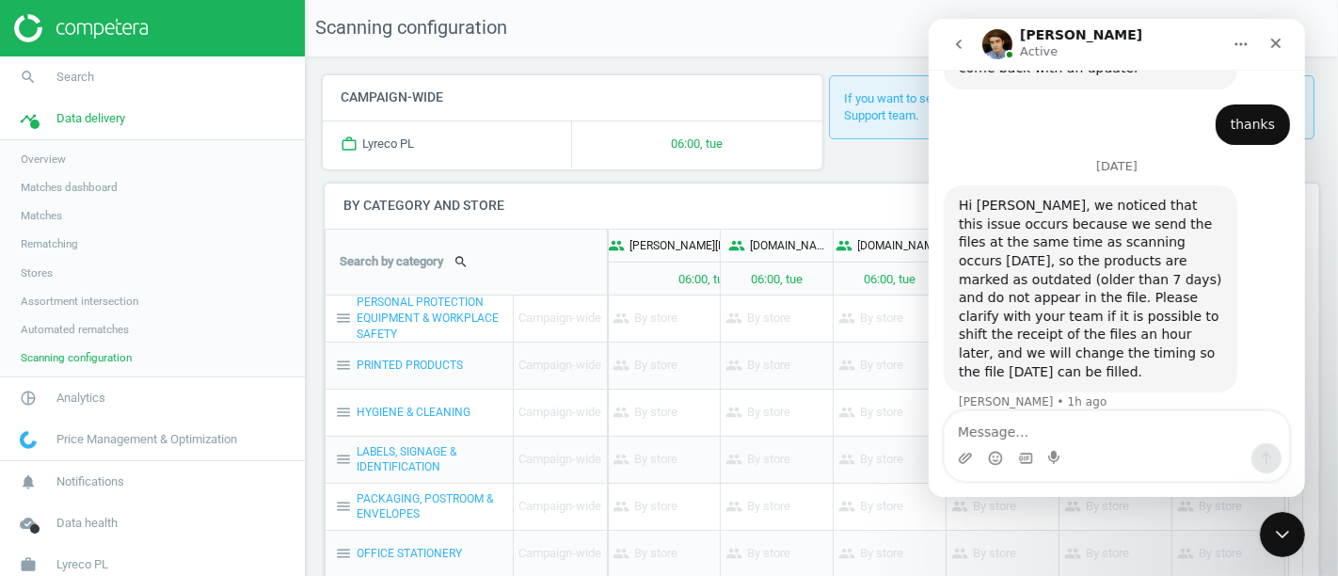
scroll to position [840, 0]
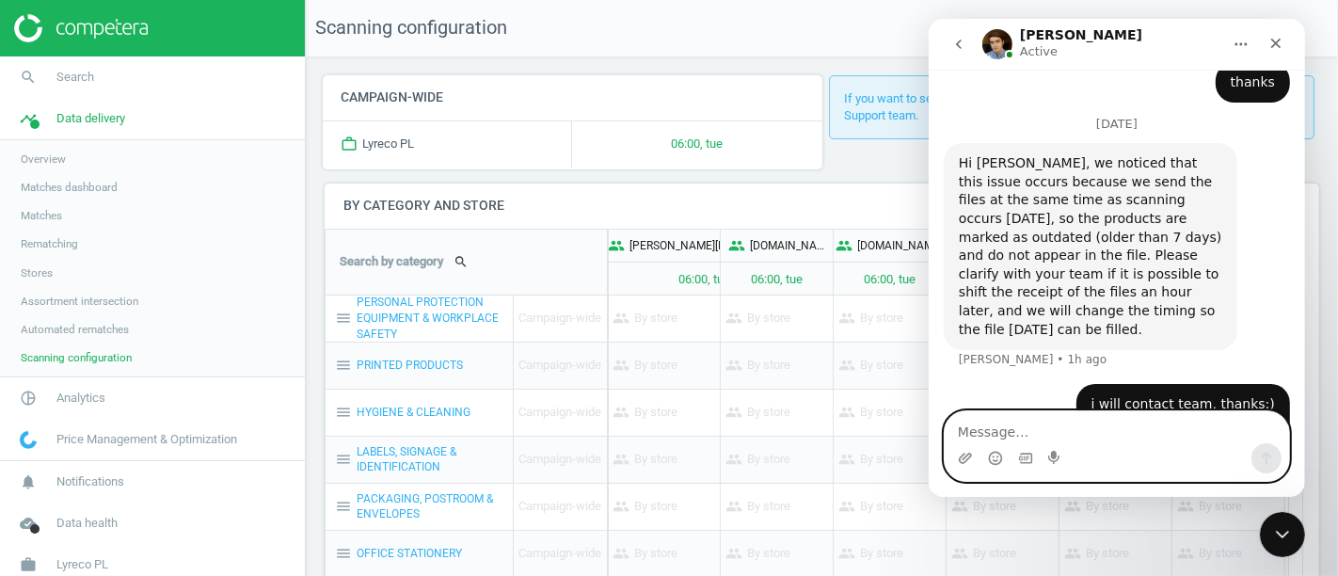
click at [1016, 434] on textarea "Message…" at bounding box center [1116, 427] width 344 height 32
click at [998, 436] on textarea "if we p" at bounding box center [1116, 427] width 344 height 32
type textarea "if we"
click at [969, 434] on textarea "if we" at bounding box center [1116, 427] width 344 height 32
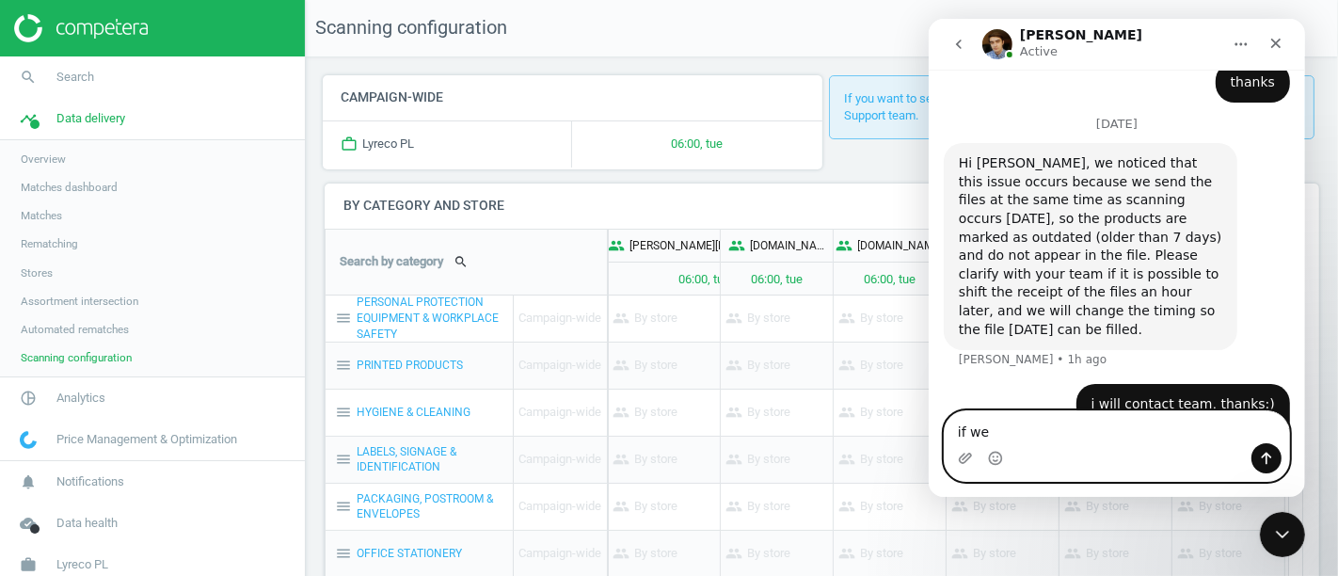
click at [969, 434] on textarea "if we" at bounding box center [1116, 427] width 344 height 32
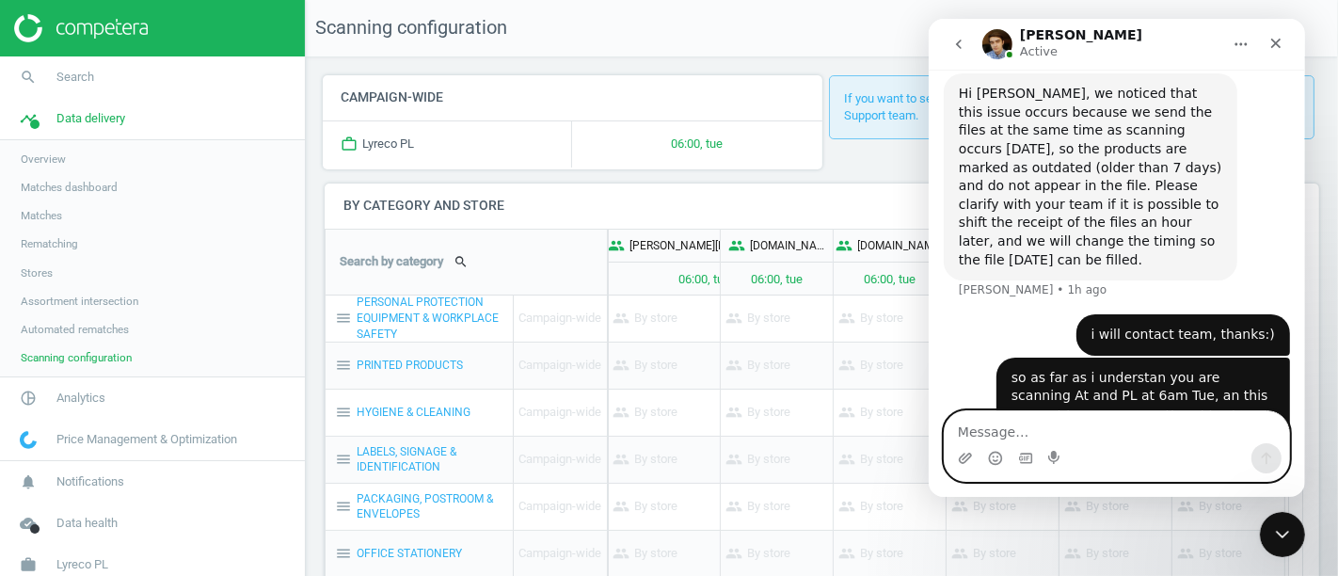
scroll to position [913, 0]
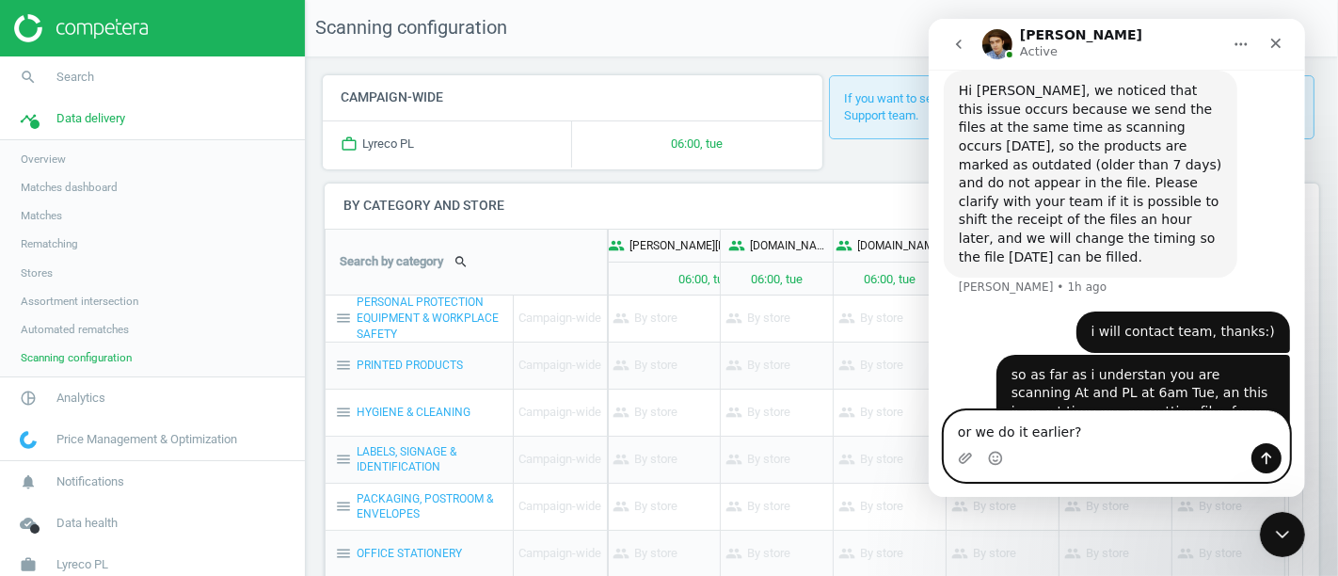
type textarea "or we do it earlier?"
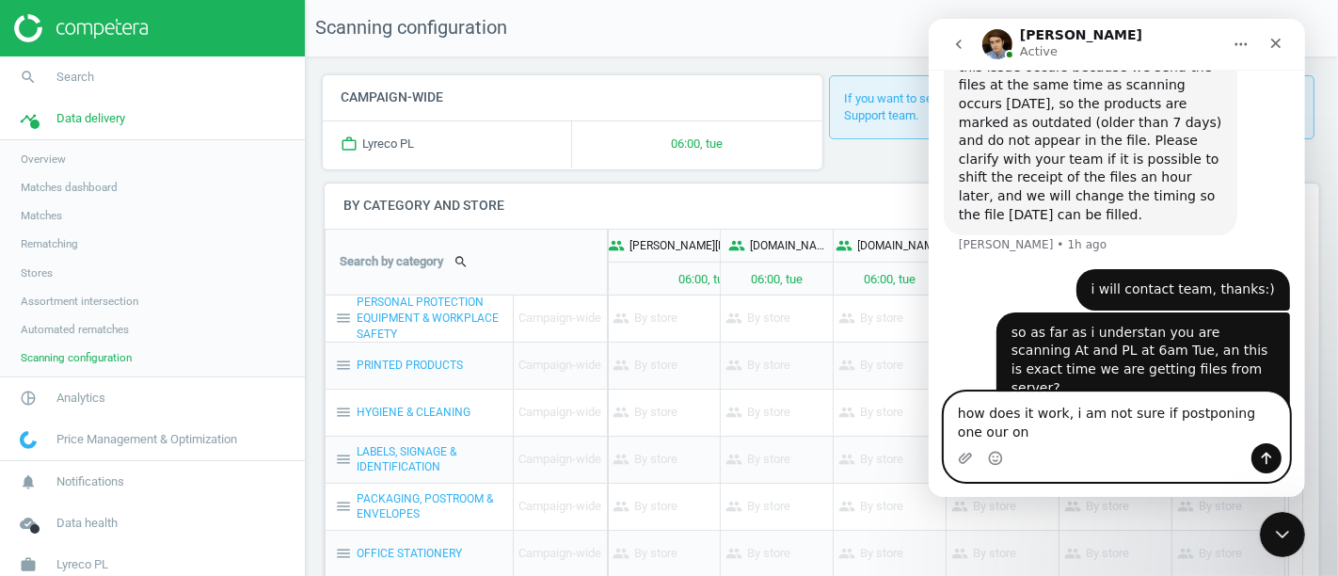
scroll to position [974, 0]
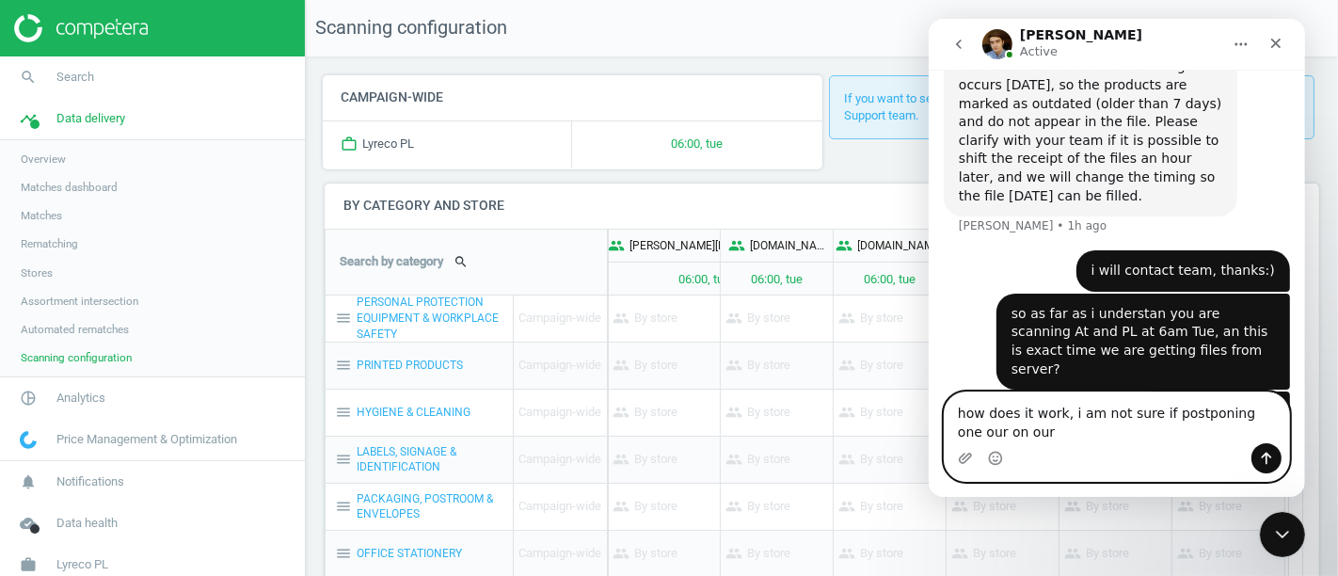
type textarea "how does it work, i am not sure if postponing one our on our"
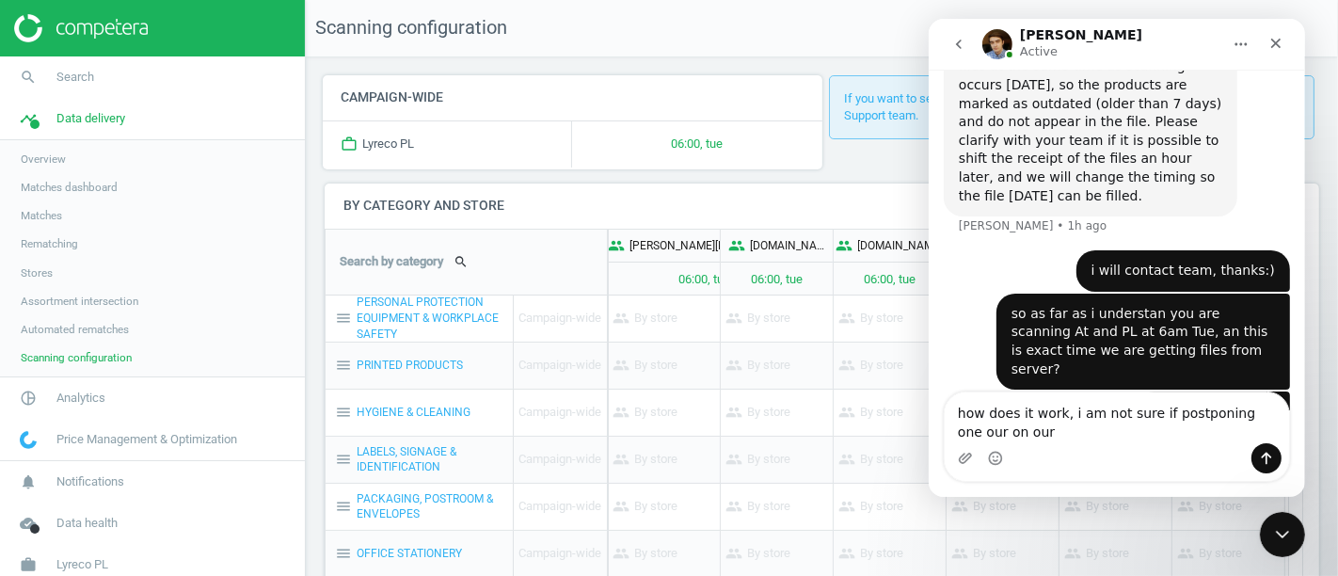
click at [1013, 447] on div "Intercom messenger" at bounding box center [1116, 458] width 344 height 30
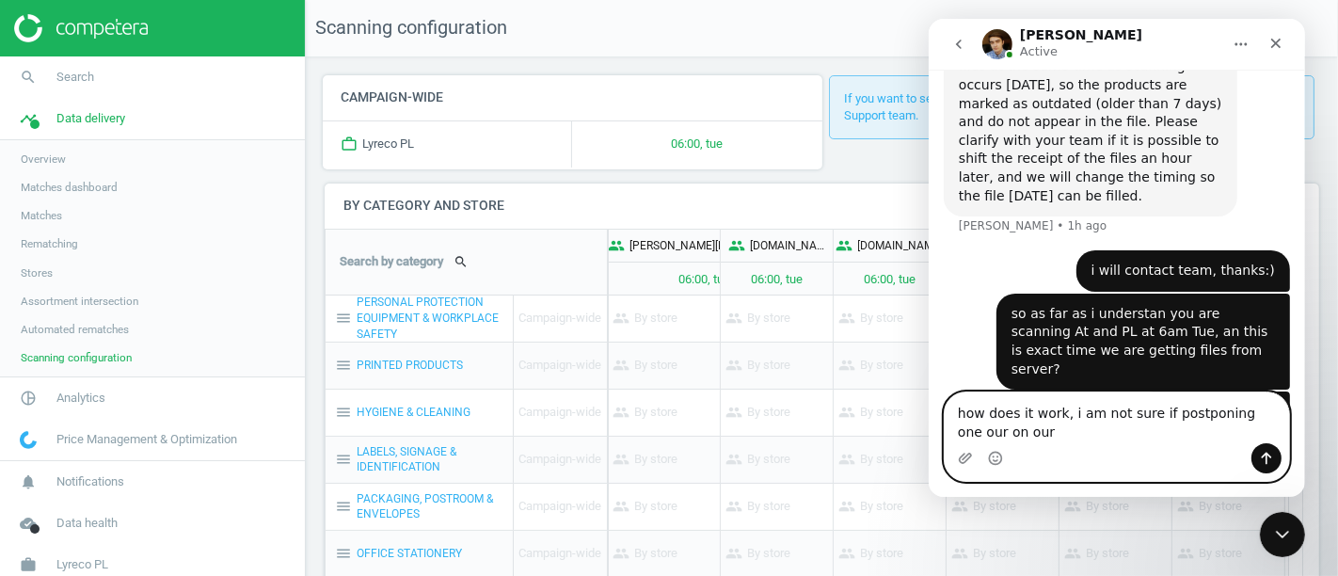
click at [1007, 429] on textarea "how does it work, i am not sure if postponing one our on our" at bounding box center [1116, 417] width 344 height 51
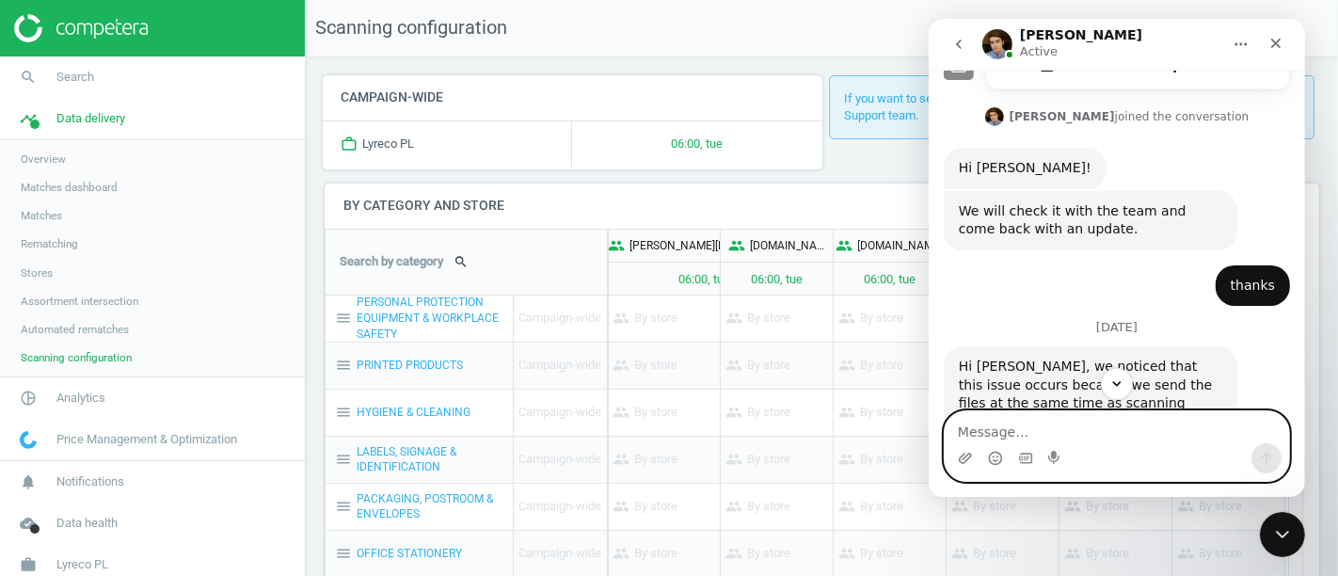
scroll to position [955, 0]
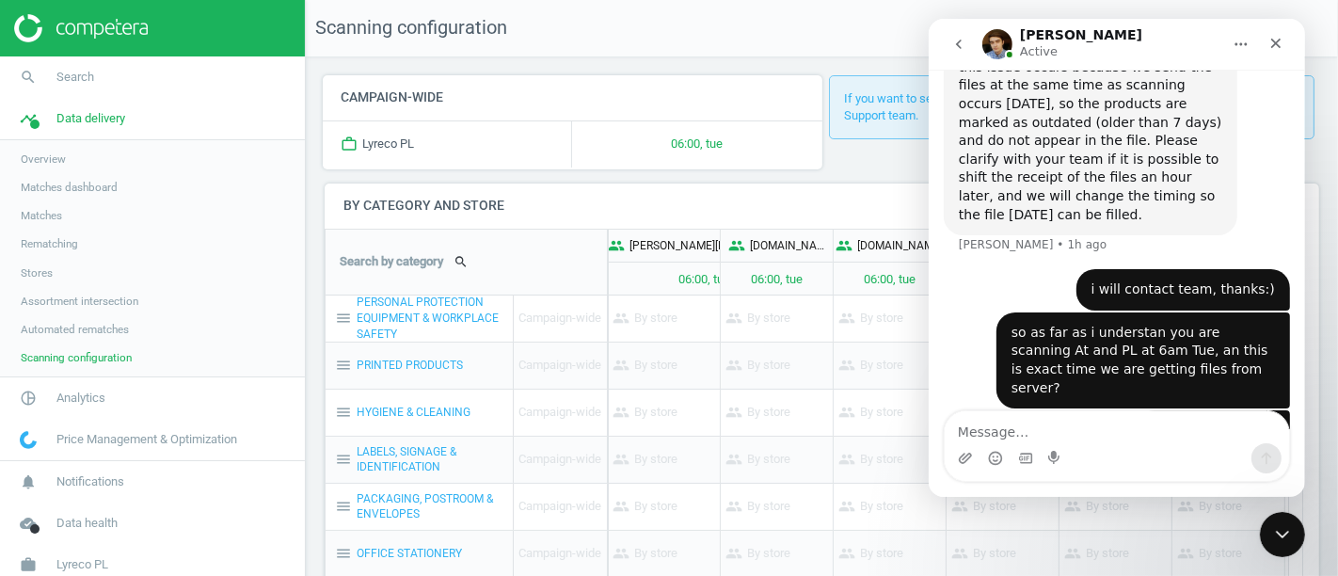
click at [967, 49] on button "go back" at bounding box center [958, 44] width 36 height 36
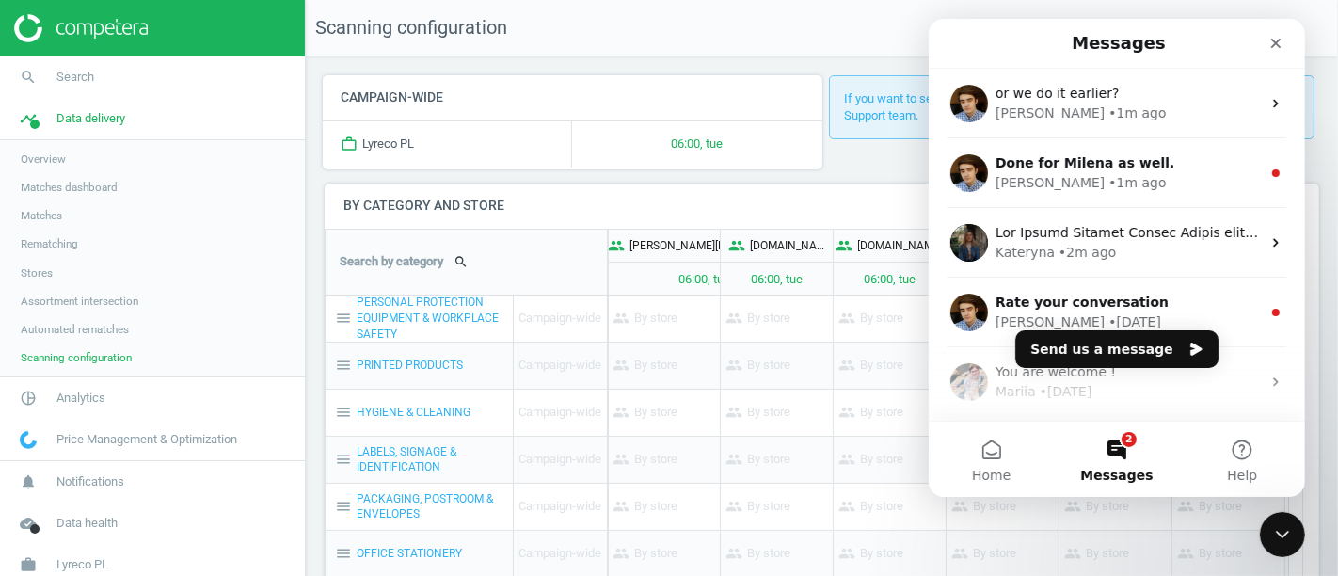
scroll to position [0, 0]
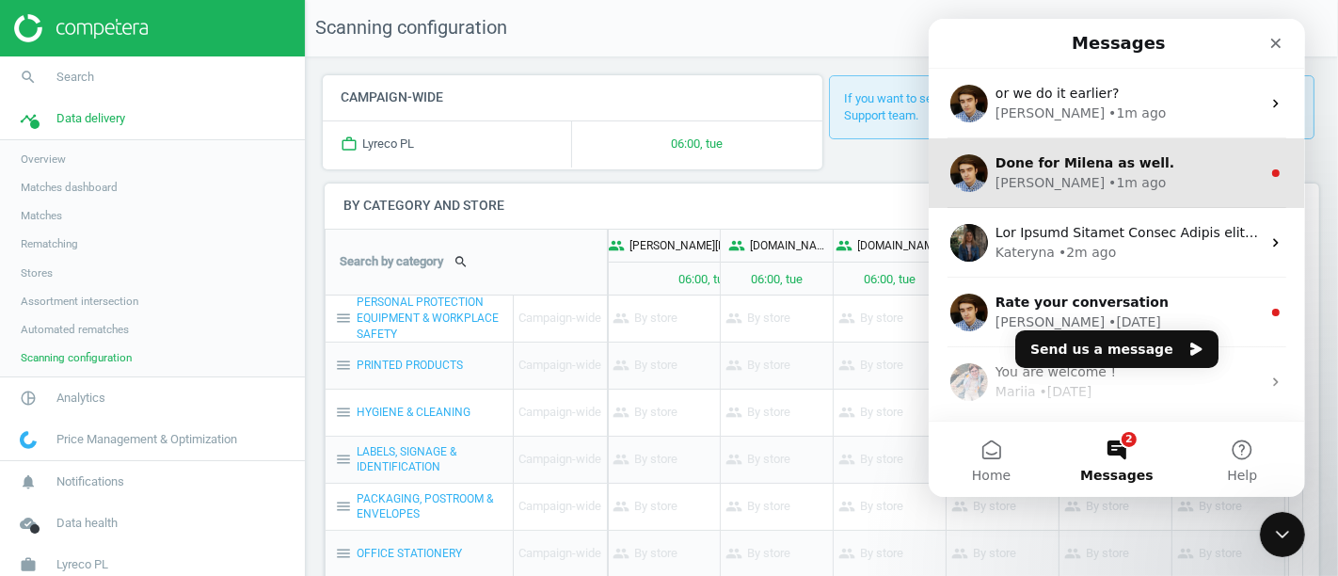
click at [1125, 158] on span "Done for Milena as well." at bounding box center [1084, 162] width 179 height 15
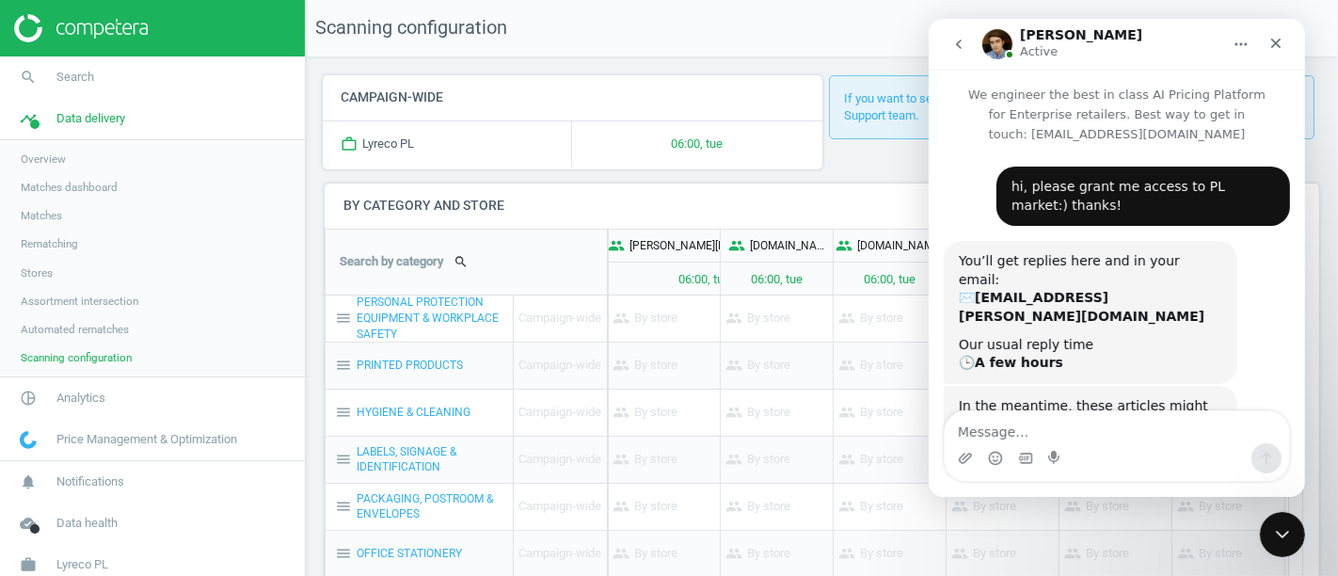
scroll to position [469, 0]
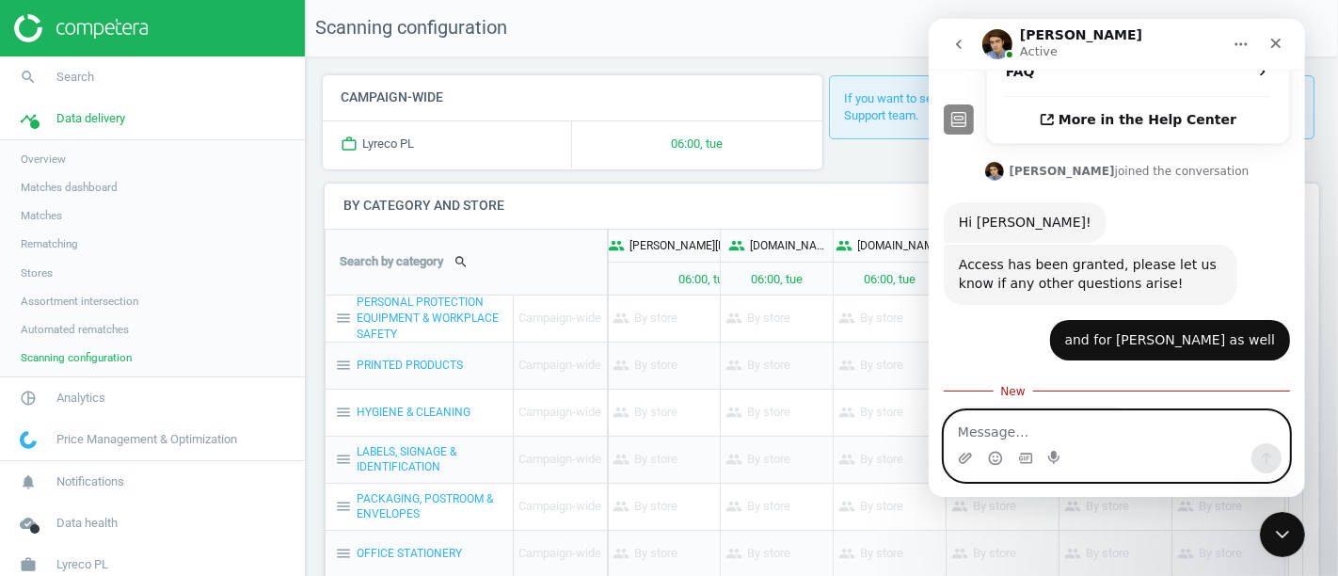
click at [1006, 425] on textarea "Message…" at bounding box center [1116, 427] width 344 height 32
type textarea "thanks a lot! :D"
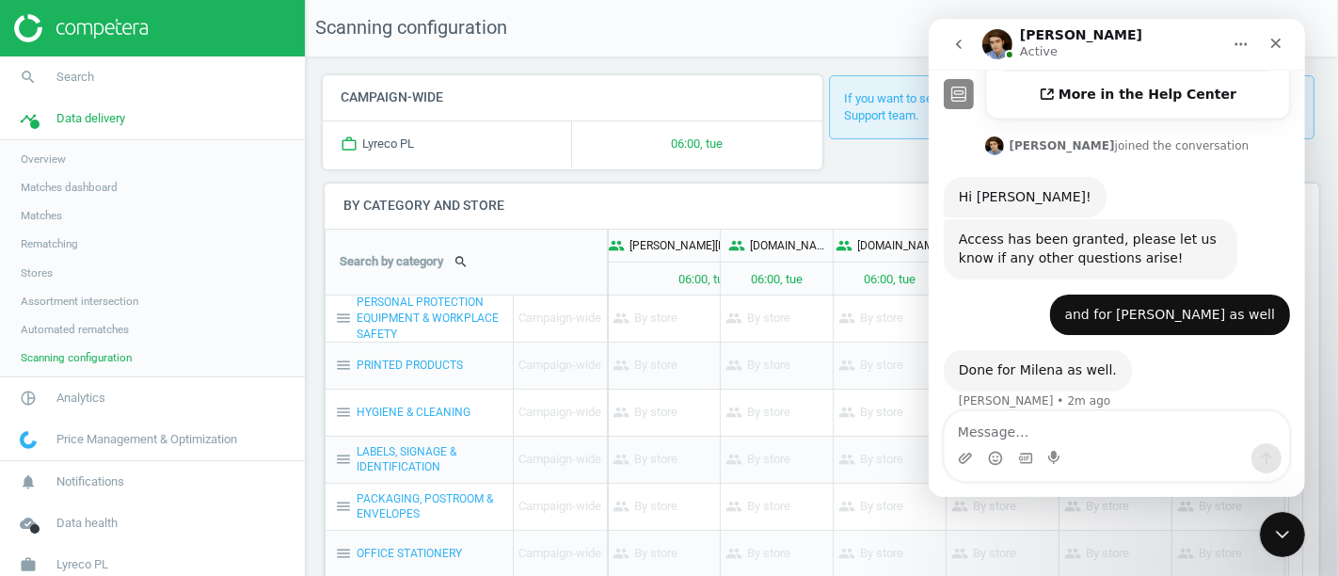
click at [960, 50] on icon "go back" at bounding box center [958, 44] width 15 height 15
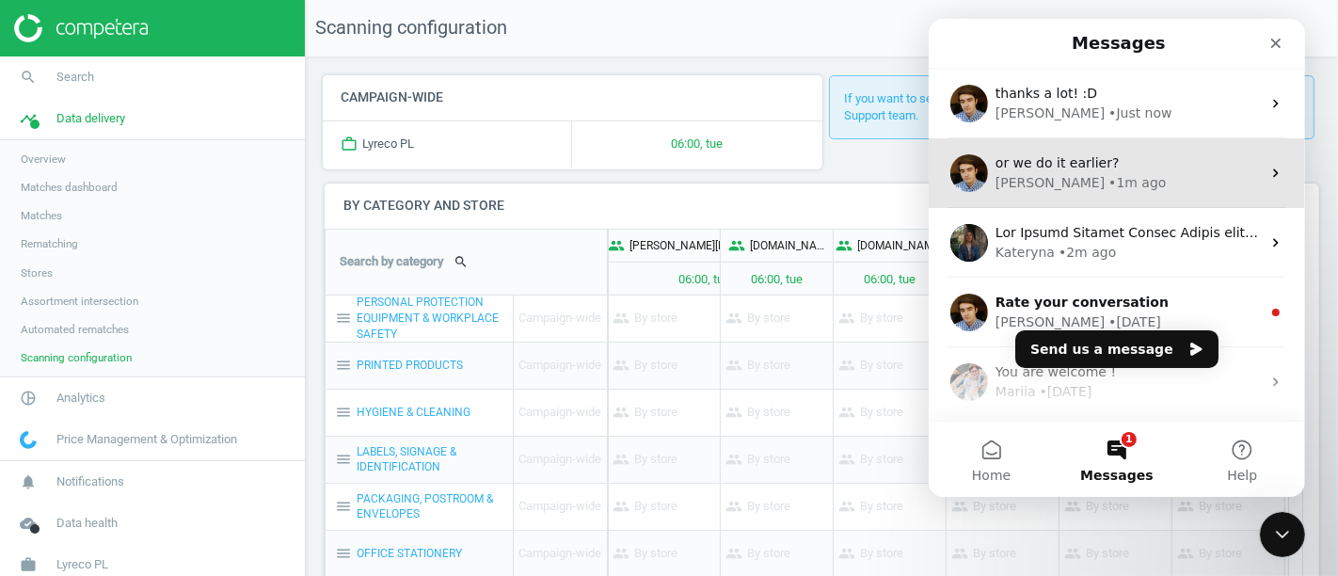
click at [1095, 186] on div "[PERSON_NAME] • 1m ago" at bounding box center [1127, 183] width 265 height 20
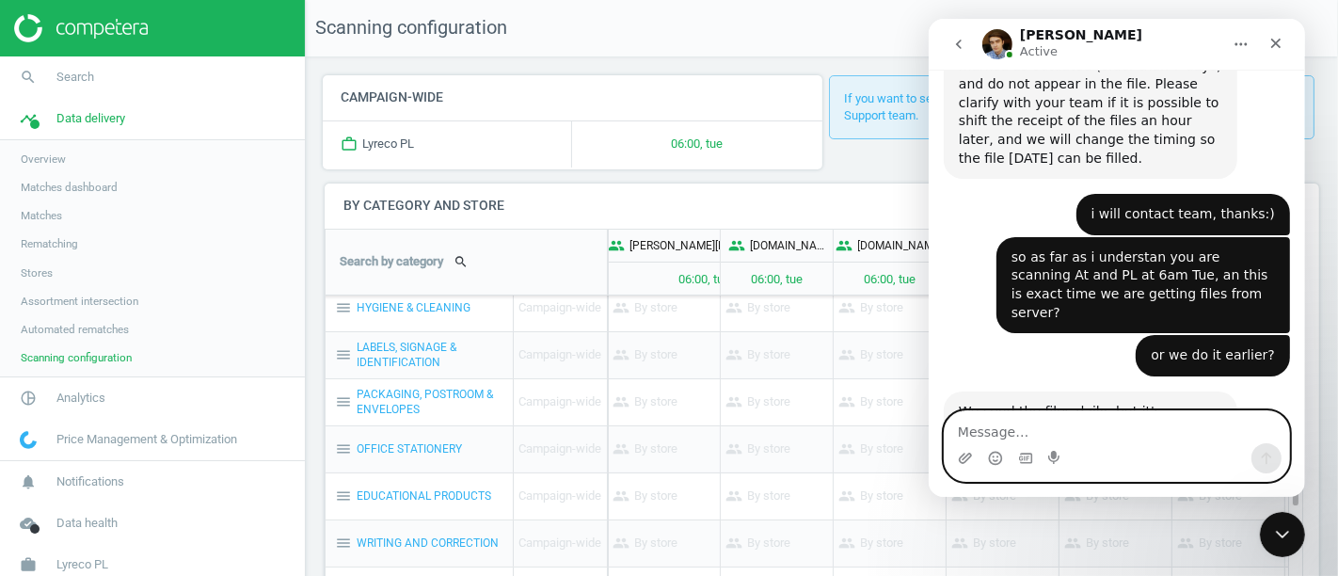
scroll to position [1014, 0]
click at [1021, 422] on textarea "Message…" at bounding box center [1116, 427] width 344 height 32
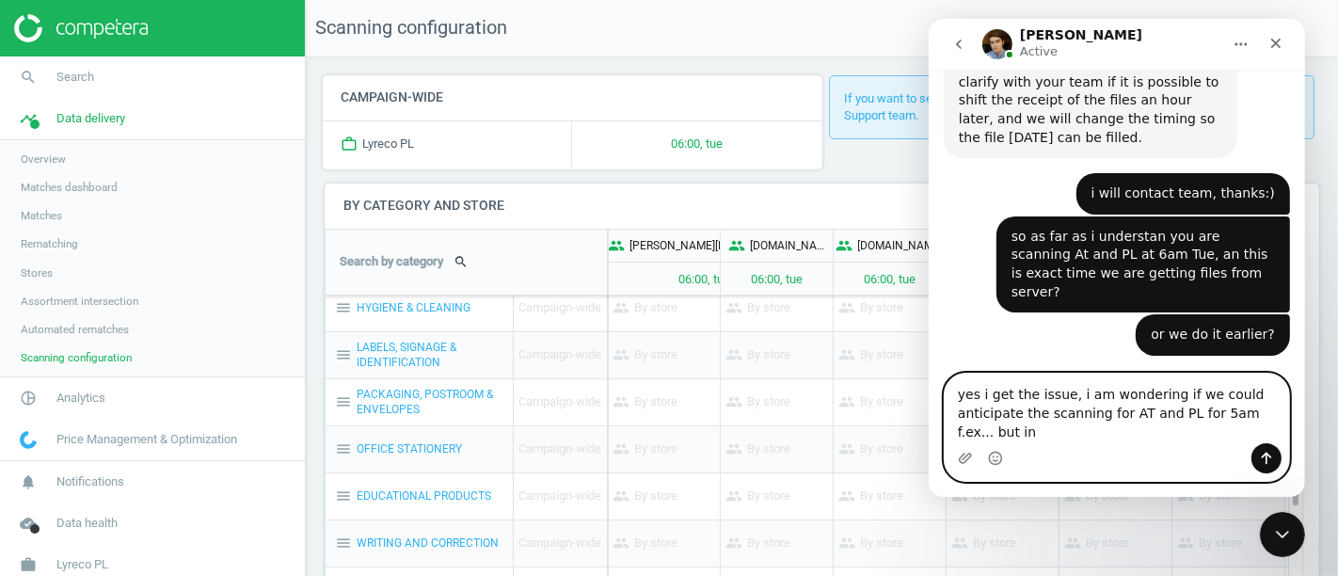
scroll to position [1051, 0]
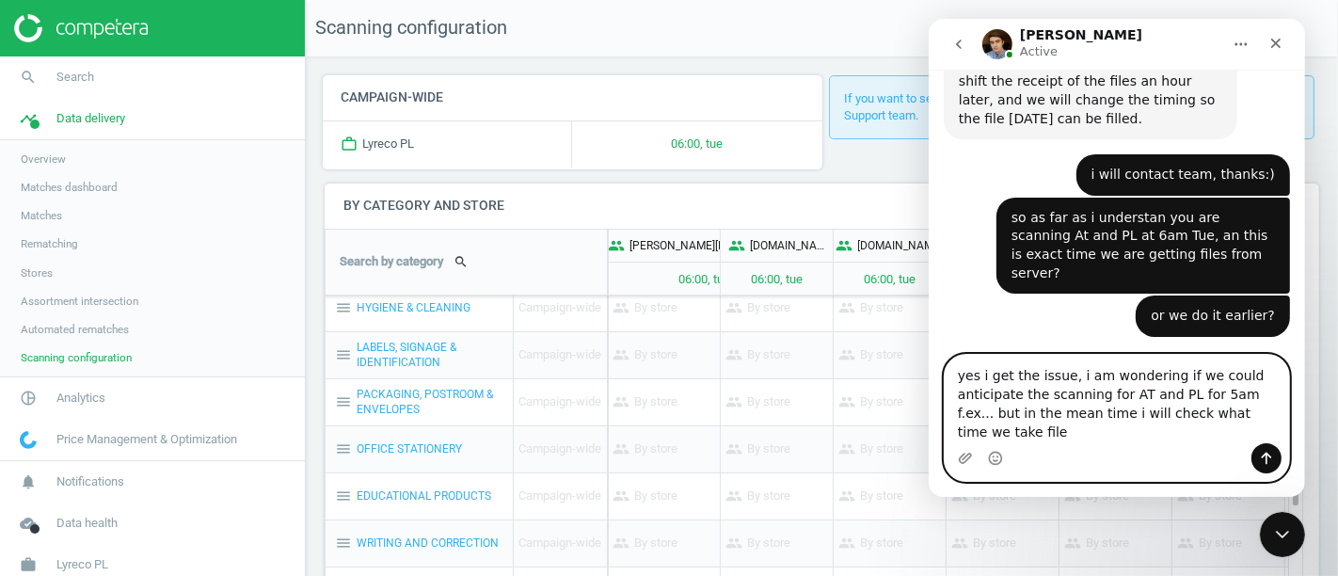
type textarea "yes i get the issue, i am wondering if we could anticipate the scanning for AT …"
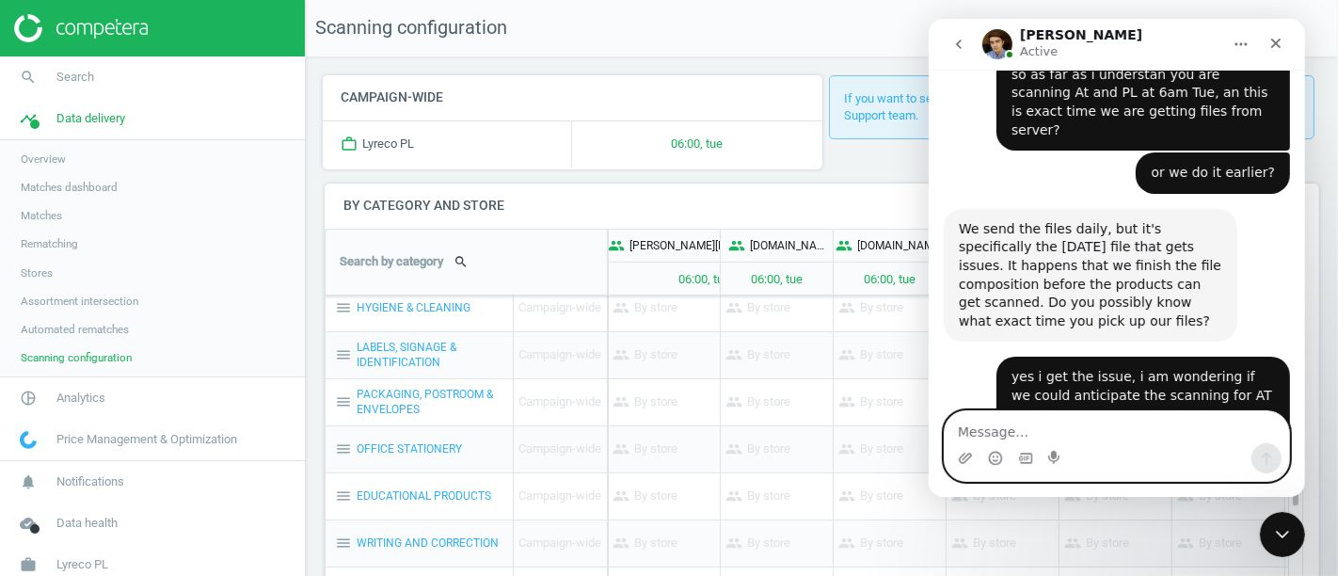
scroll to position [1236, 0]
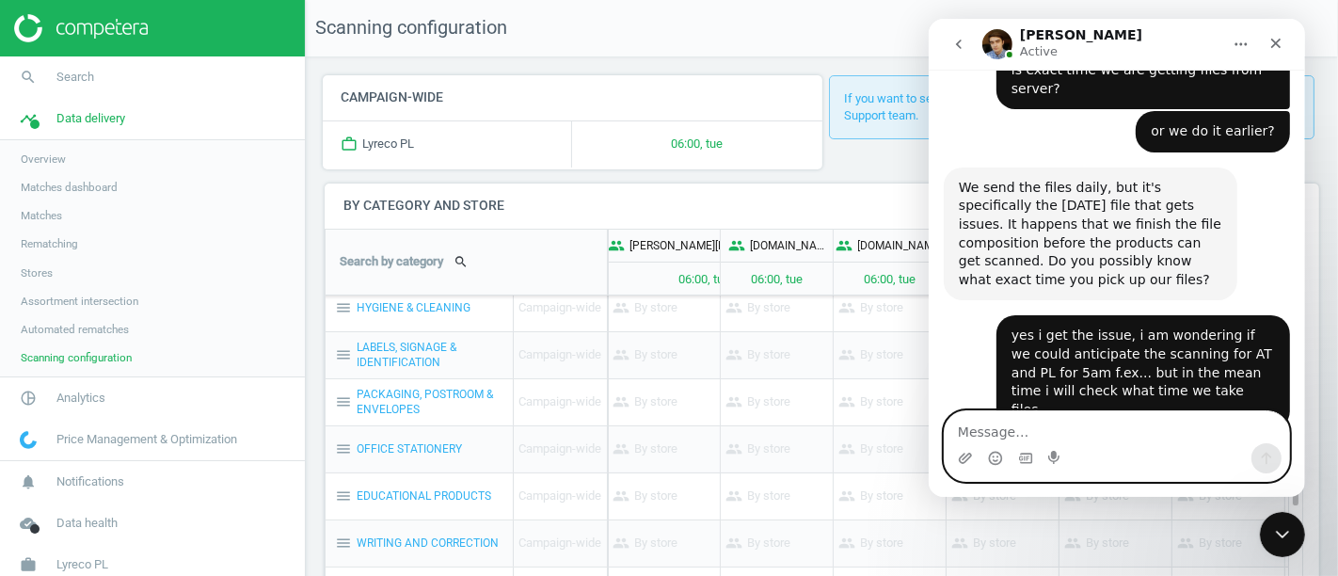
click at [1025, 415] on textarea "Message…" at bounding box center [1116, 427] width 344 height 32
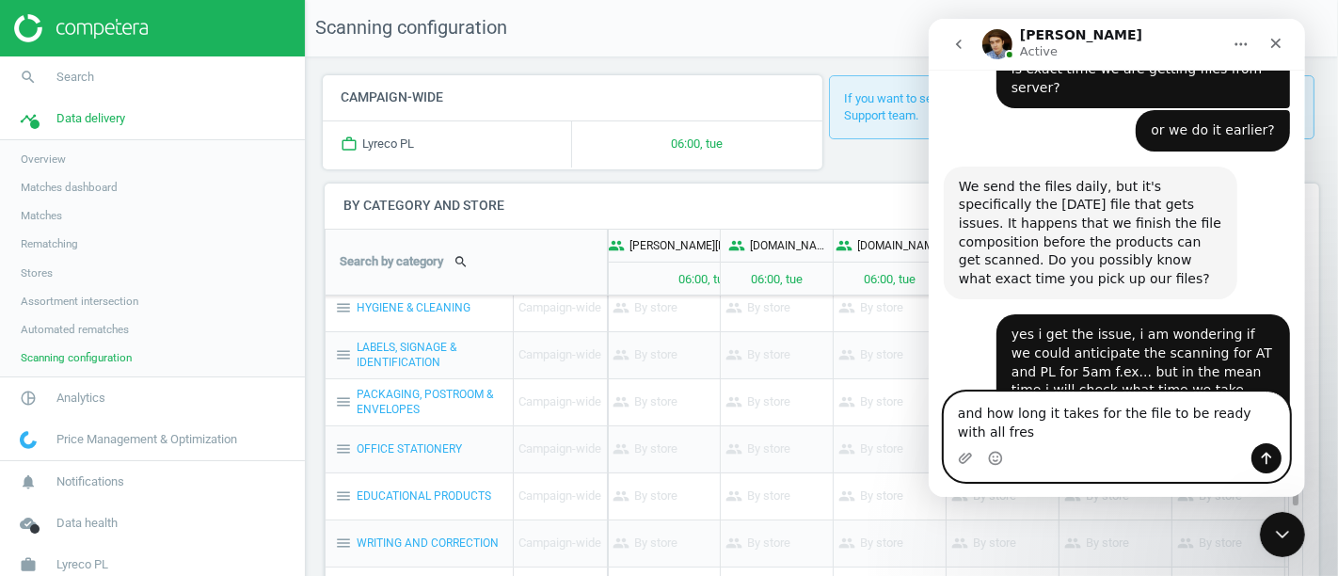
scroll to position [1255, 0]
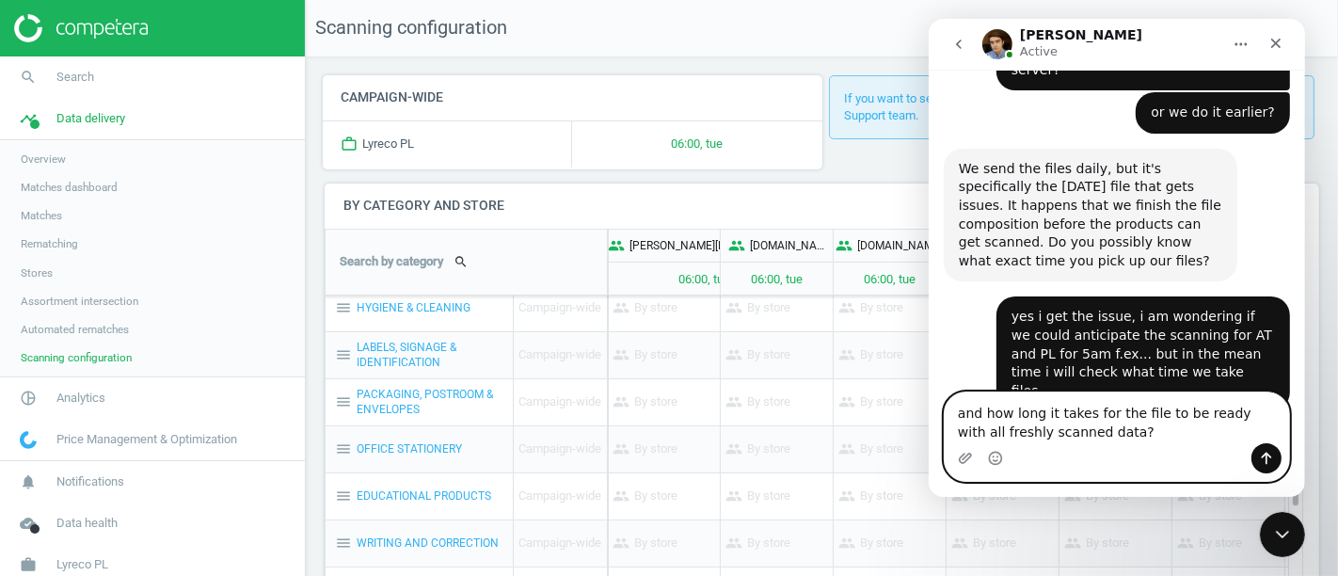
type textarea "and how long it takes for the file to be ready with all freshly scanned data?"
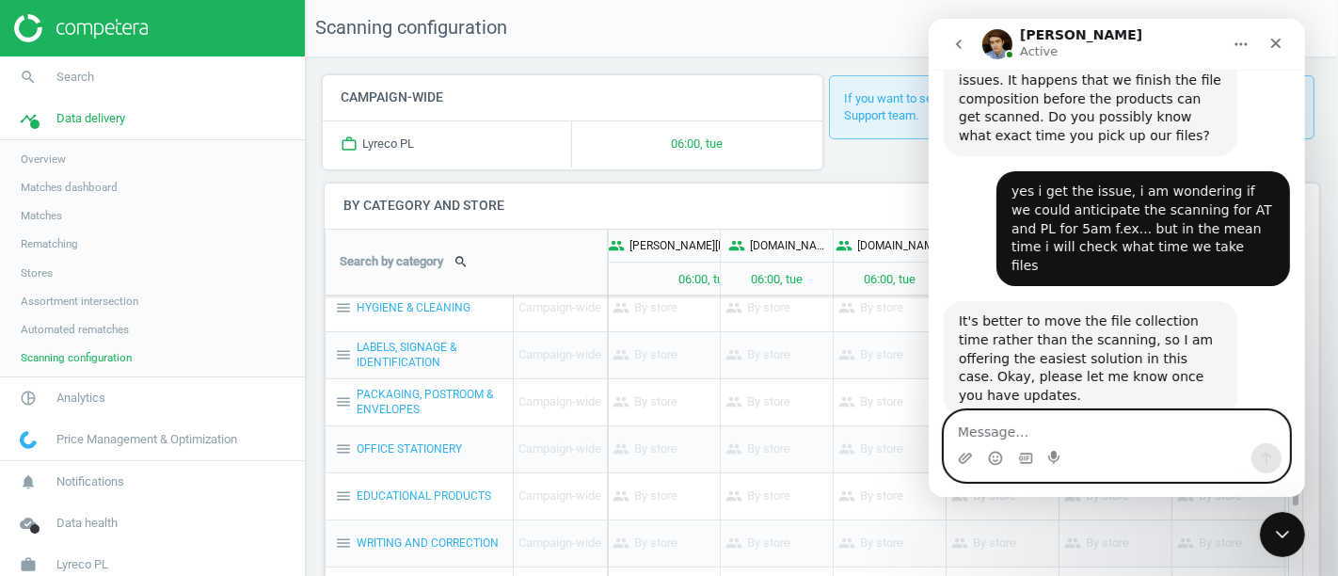
scroll to position [1384, 0]
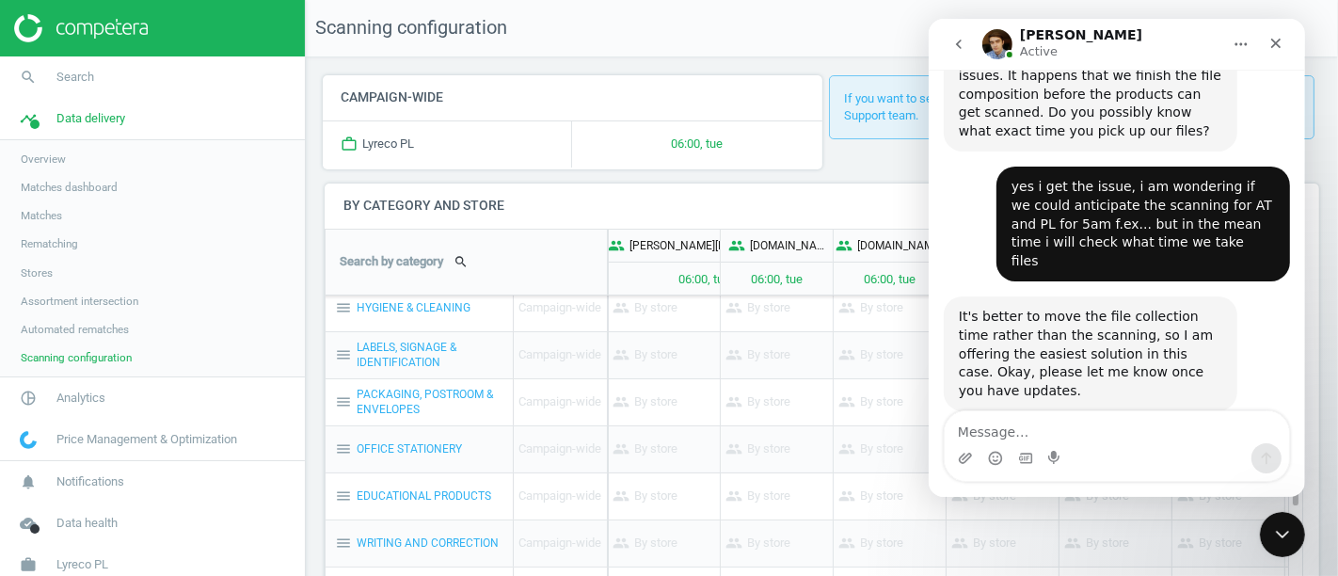
click at [1233, 552] on icon "Add reaction" at bounding box center [1231, 552] width 3 height 1
click at [1032, 496] on span "👍" at bounding box center [1025, 509] width 26 height 26
click at [860, 101] on div "If you want to set up or change your scanning configuration, please reach Compe…" at bounding box center [1072, 107] width 486 height 64
click at [1285, 537] on icon "Close Intercom Messenger" at bounding box center [1280, 531] width 23 height 23
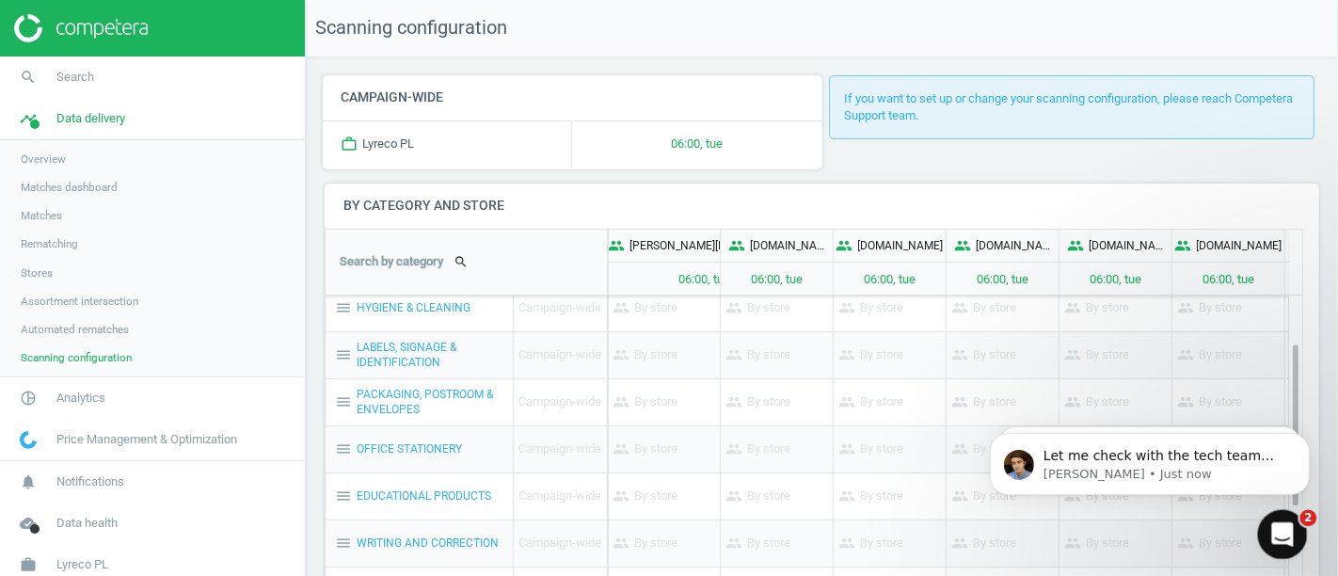
scroll to position [1416, 0]
click at [1285, 536] on icon "Open Intercom Messenger" at bounding box center [1280, 532] width 31 height 31
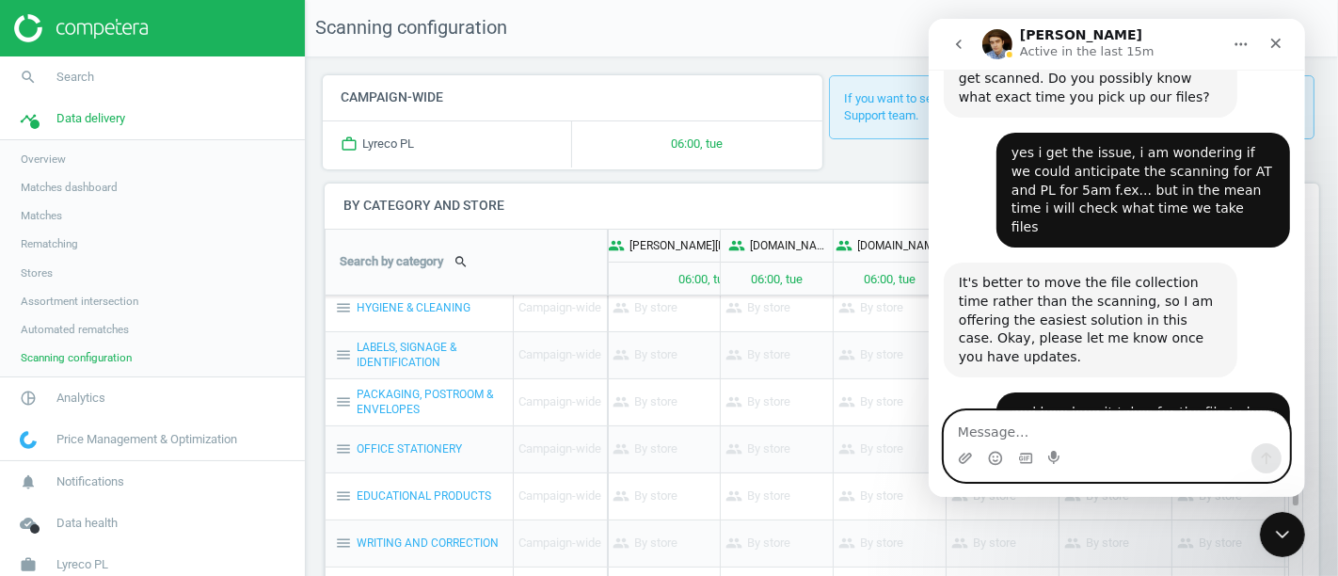
click at [980, 435] on textarea "Message…" at bounding box center [1116, 427] width 344 height 32
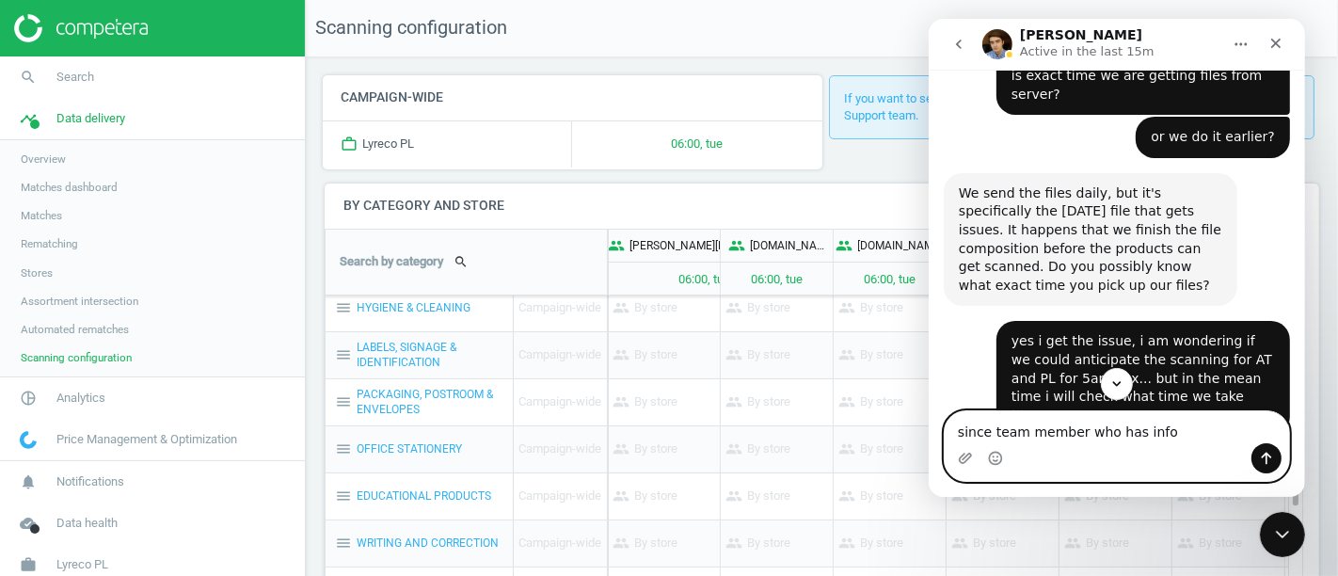
scroll to position [1257, 0]
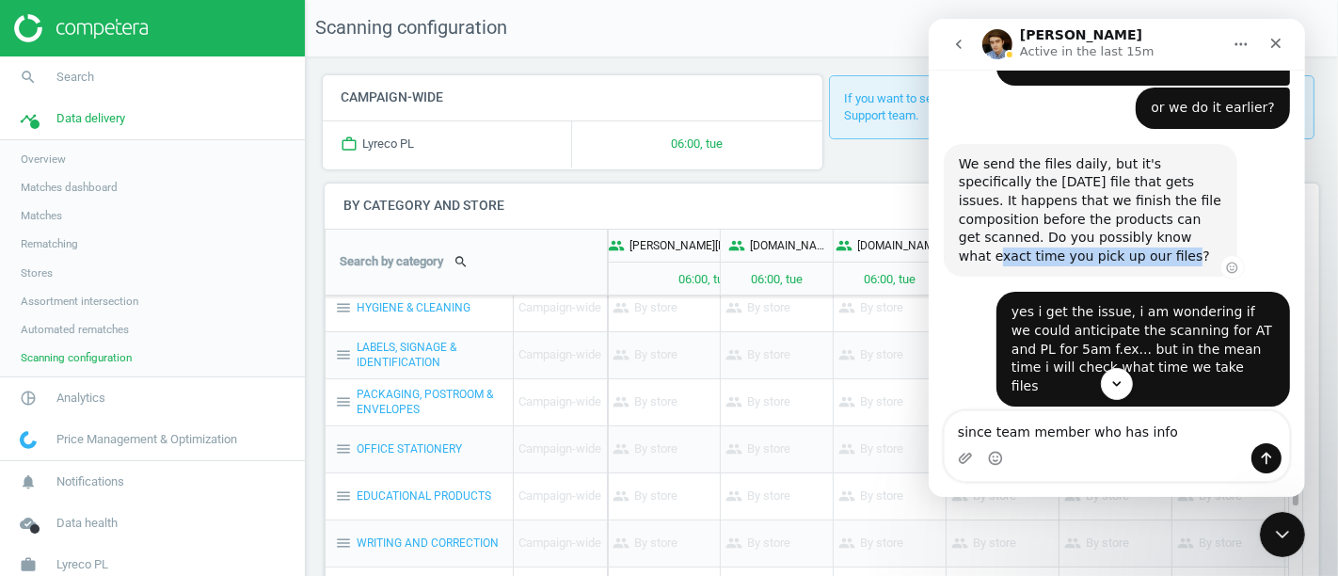
drag, startPoint x: 1024, startPoint y: 109, endPoint x: 1198, endPoint y: 117, distance: 174.3
click at [1198, 144] on div "We send the files daily, but it's specifically the [DATE] file that gets issues…" at bounding box center [1090, 211] width 294 height 134
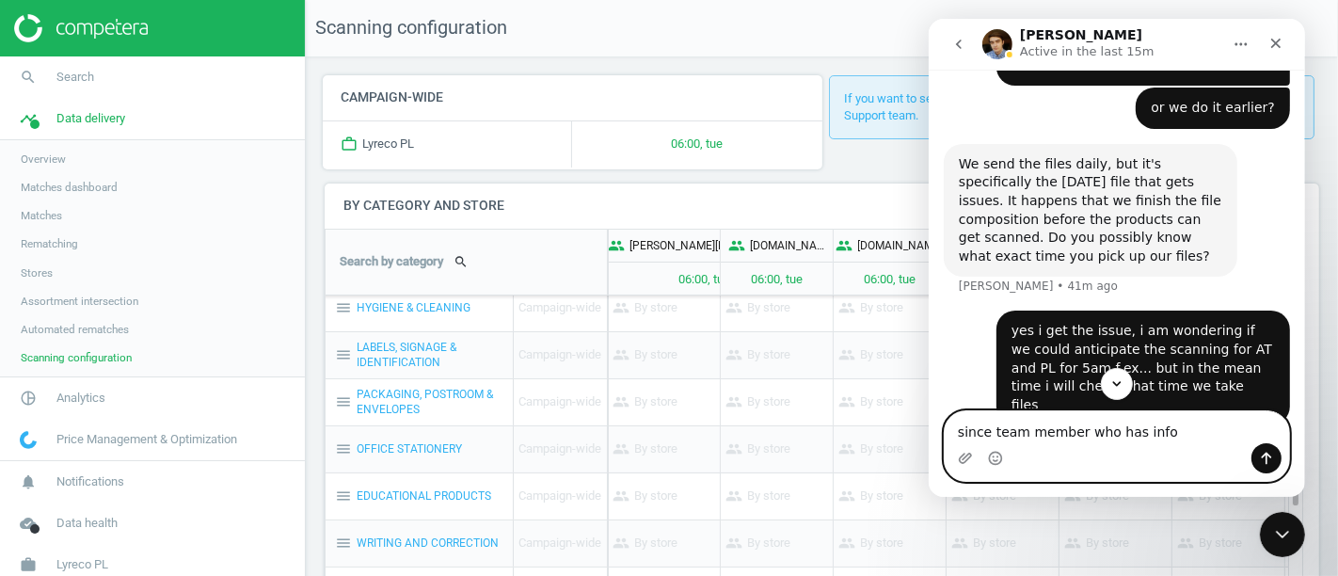
click at [1175, 440] on textarea "since team member who has info" at bounding box center [1116, 427] width 344 height 32
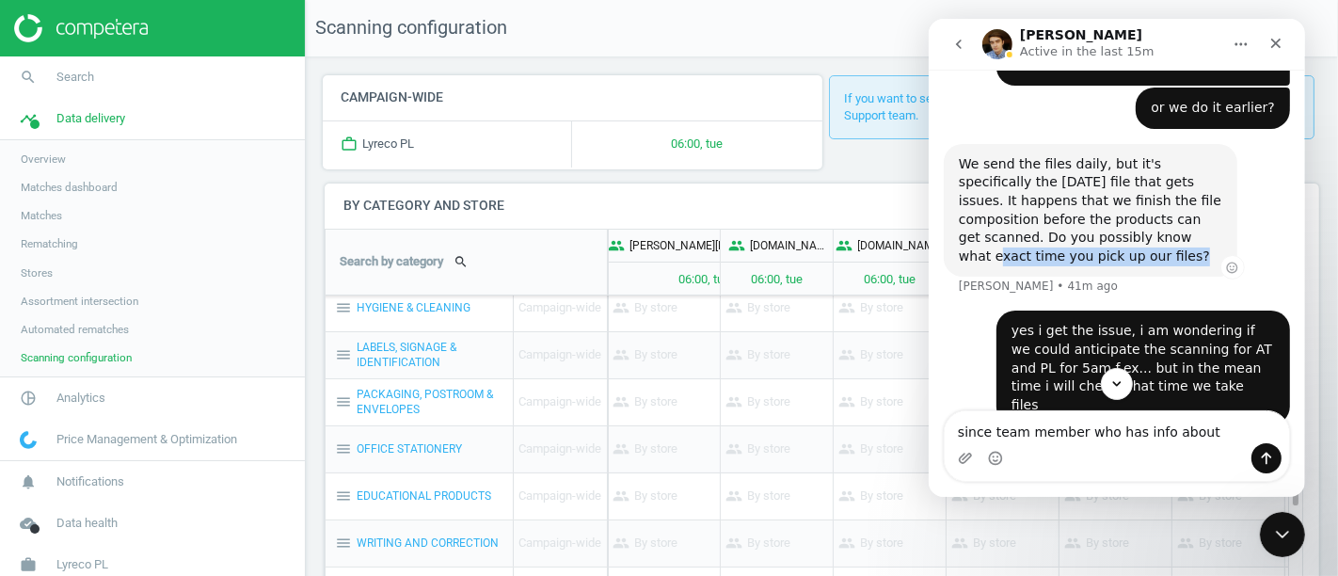
drag, startPoint x: 1025, startPoint y: 107, endPoint x: 1205, endPoint y: 104, distance: 179.8
click at [1205, 155] on div "We send the files daily, but it's specifically the [DATE] file that gets issues…" at bounding box center [1090, 210] width 264 height 111
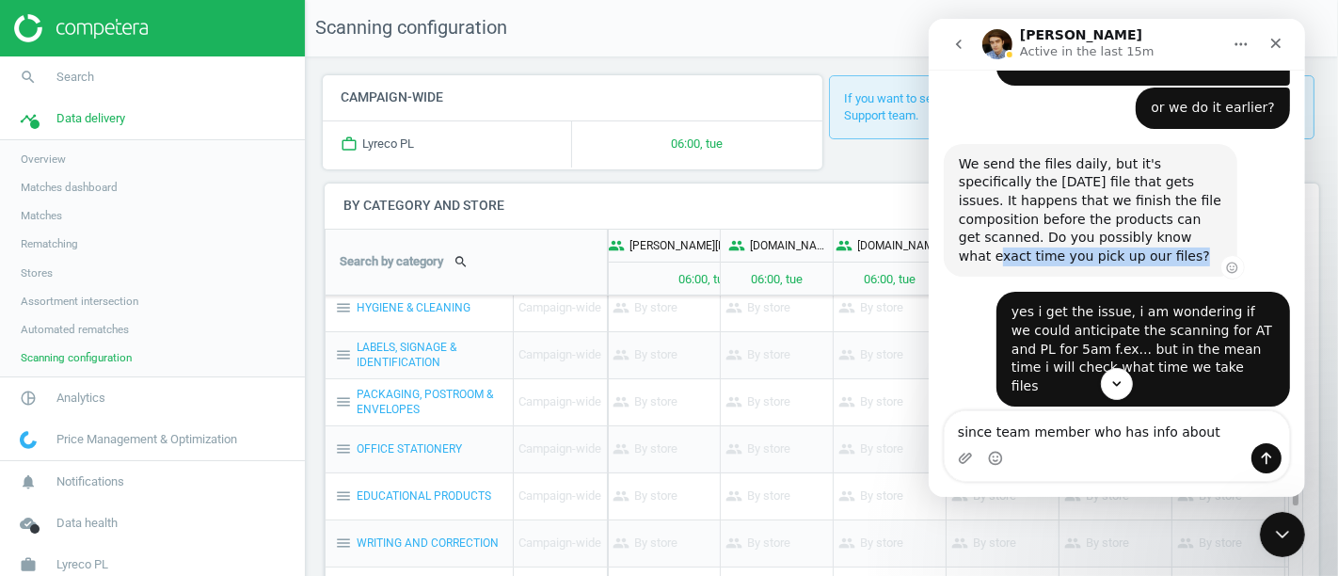
copy div "exact time you pick up our files"
click at [1203, 449] on div "Intercom messenger" at bounding box center [1116, 458] width 344 height 30
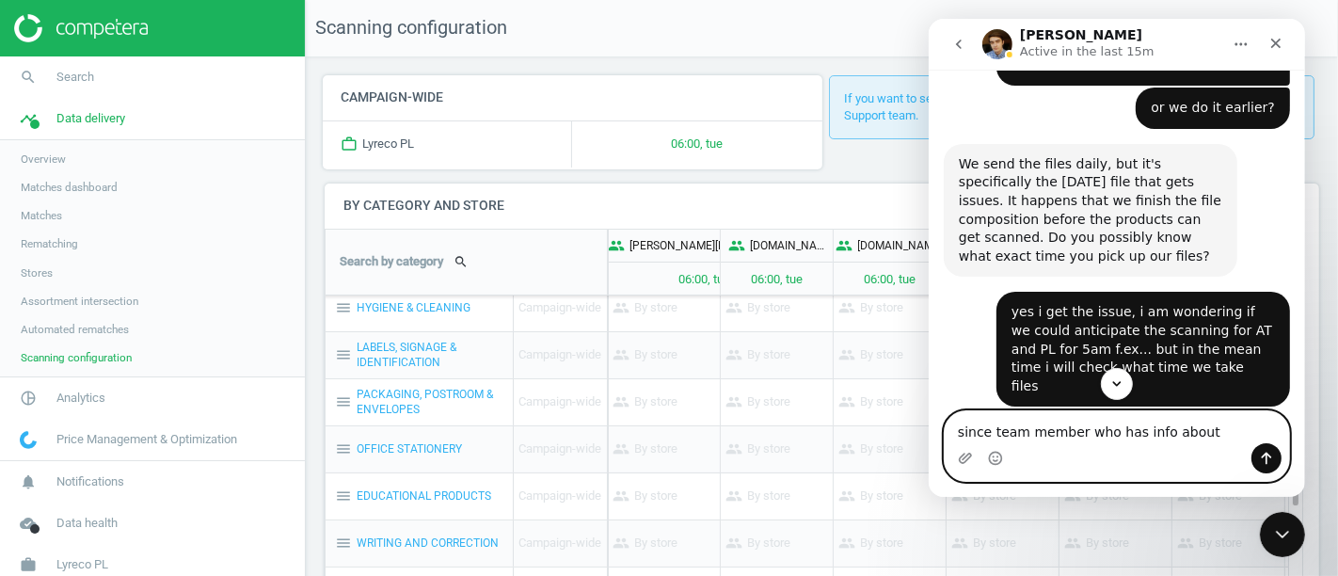
click at [1199, 431] on textarea "since team member who has info about" at bounding box center [1116, 427] width 344 height 32
paste textarea "exact time you pick up our files"
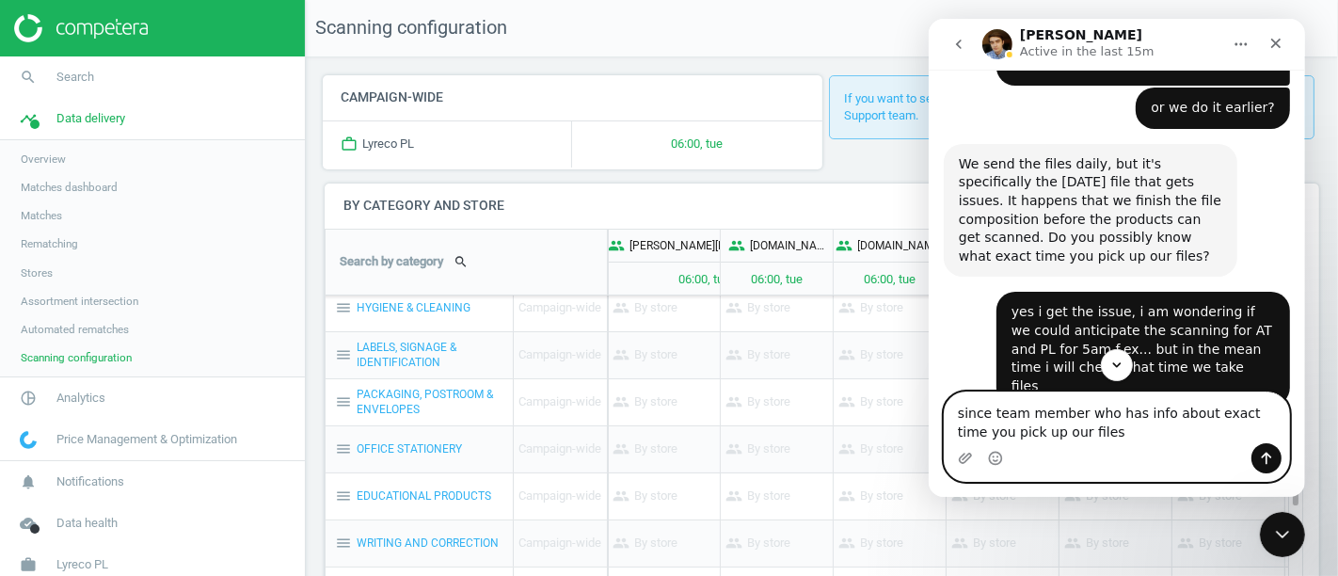
click at [1261, 412] on textarea "since team member who has info about exact time you pick up our files" at bounding box center [1116, 417] width 344 height 51
click at [1072, 430] on textarea "since team member who has info about exact time we pick up our files" at bounding box center [1116, 417] width 344 height 51
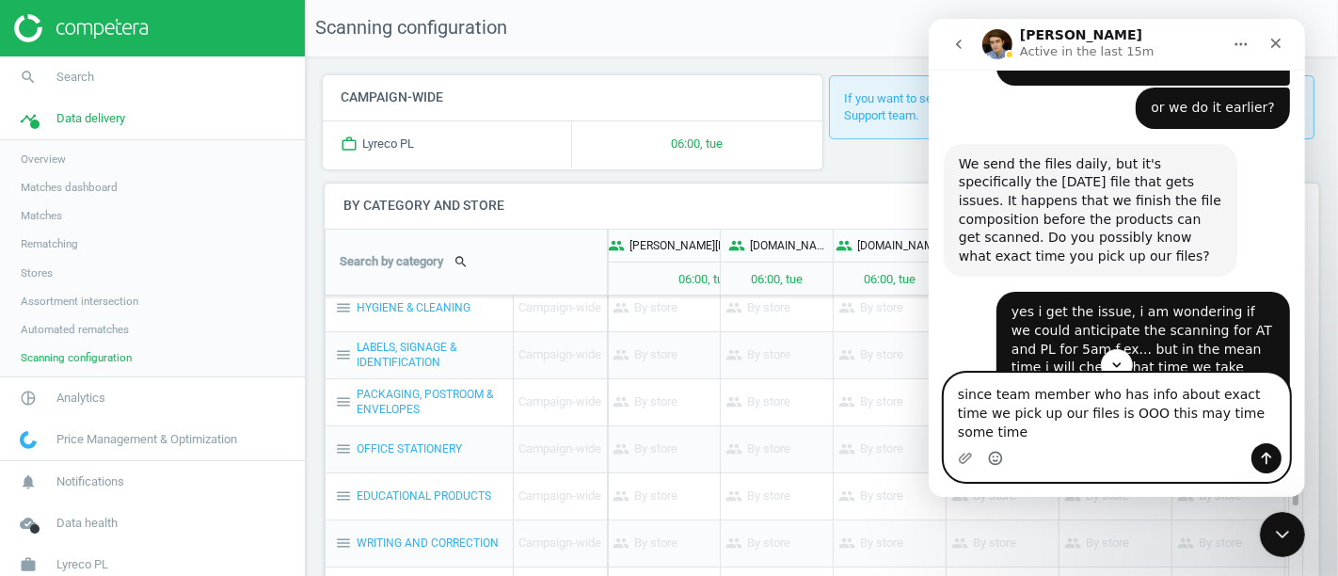
click at [998, 457] on icon "Emoji picker" at bounding box center [994, 458] width 15 height 15
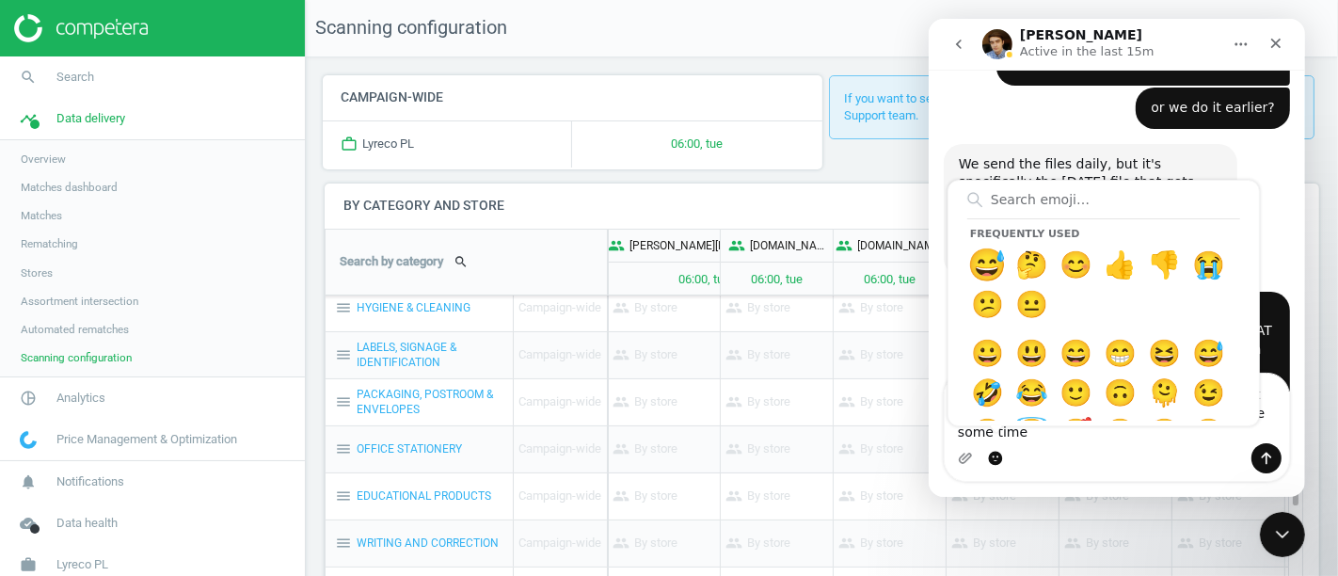
type textarea "since team member who has info about exact time we pick up our files is OOO thi…"
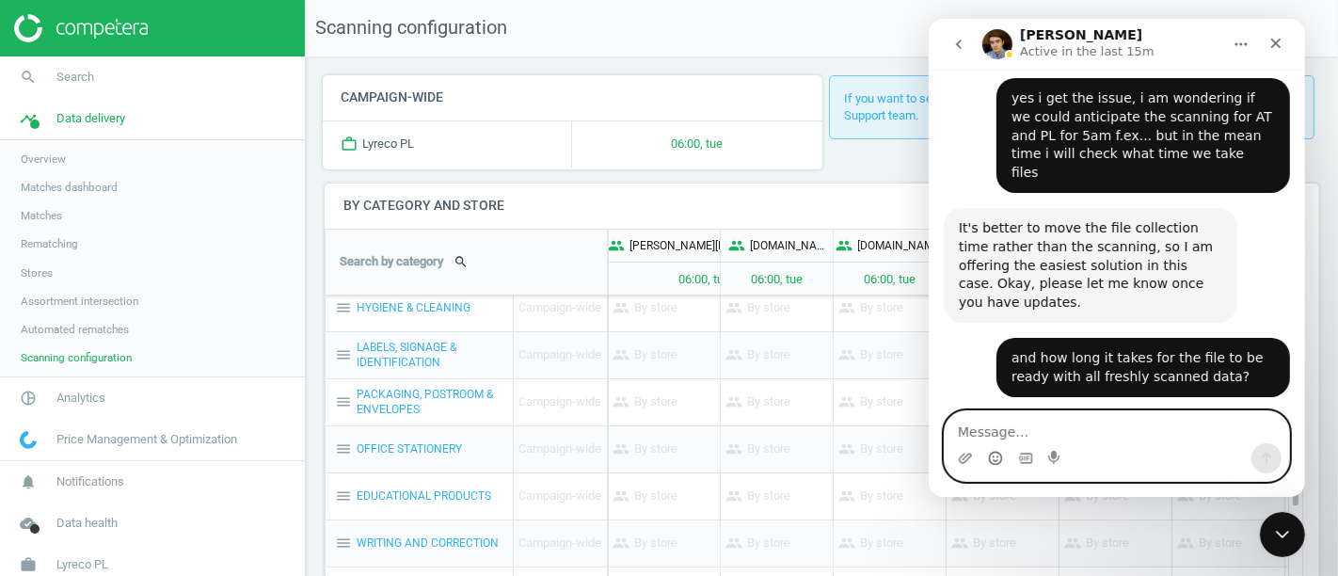
scroll to position [1479, 0]
